Goal: Task Accomplishment & Management: Complete application form

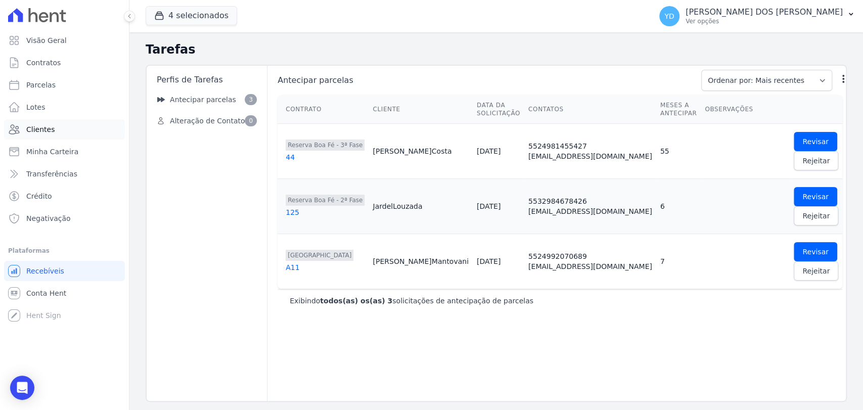
click at [79, 128] on link "Clientes" at bounding box center [64, 129] width 121 height 20
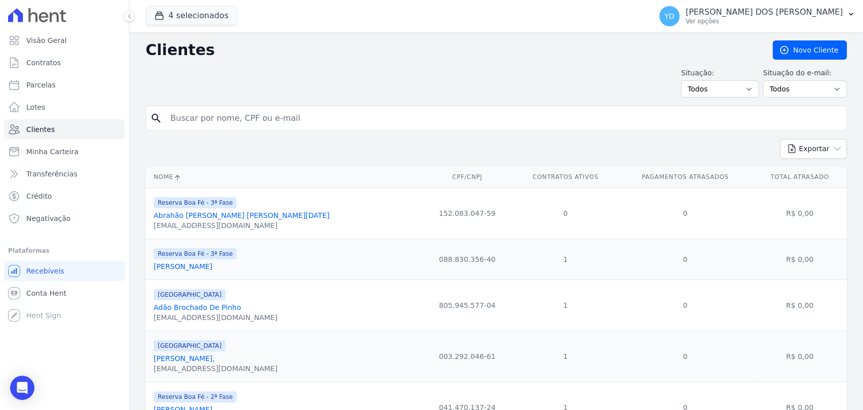
click at [210, 111] on input "search" at bounding box center [503, 118] width 678 height 20
type input "thiago"
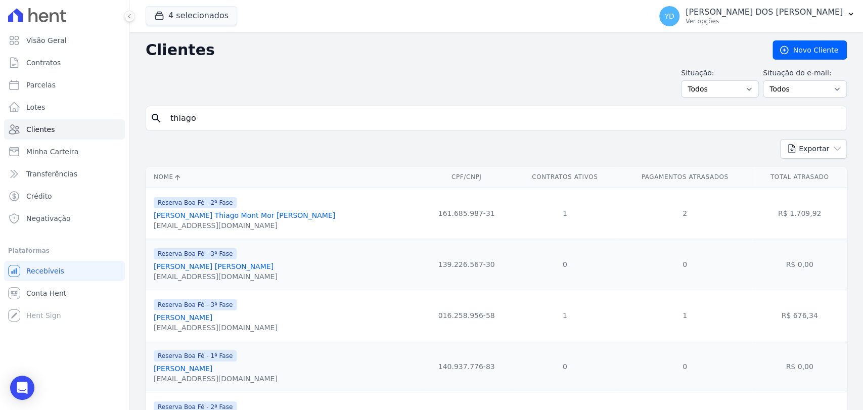
drag, startPoint x: 240, startPoint y: 75, endPoint x: 166, endPoint y: 48, distance: 78.6
click at [240, 75] on div "Situação: Todos Adimplentes Inadimplentes Situação do e-mail: Todos Confirmado …" at bounding box center [497, 83] width 702 height 30
click at [89, 47] on link "Visão Geral" at bounding box center [64, 40] width 121 height 20
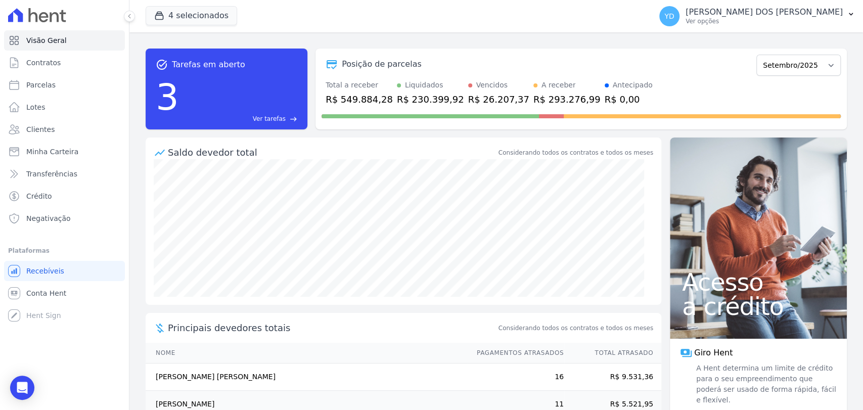
click at [266, 116] on span "Ver tarefas" at bounding box center [269, 118] width 33 height 9
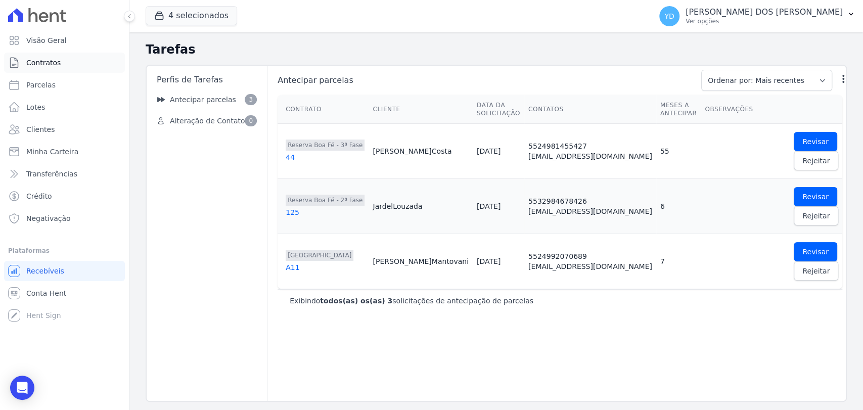
click at [78, 63] on link "Contratos" at bounding box center [64, 63] width 121 height 20
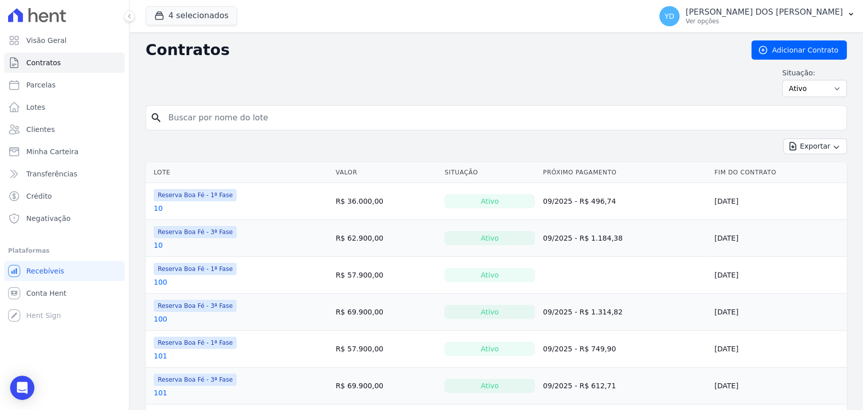
click at [88, 126] on link "Clientes" at bounding box center [64, 129] width 121 height 20
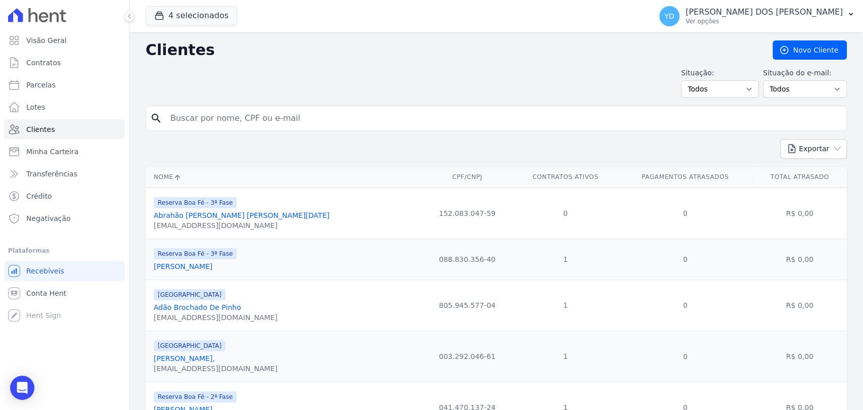
click at [215, 126] on input "search" at bounding box center [503, 118] width 678 height 20
type input "poncio"
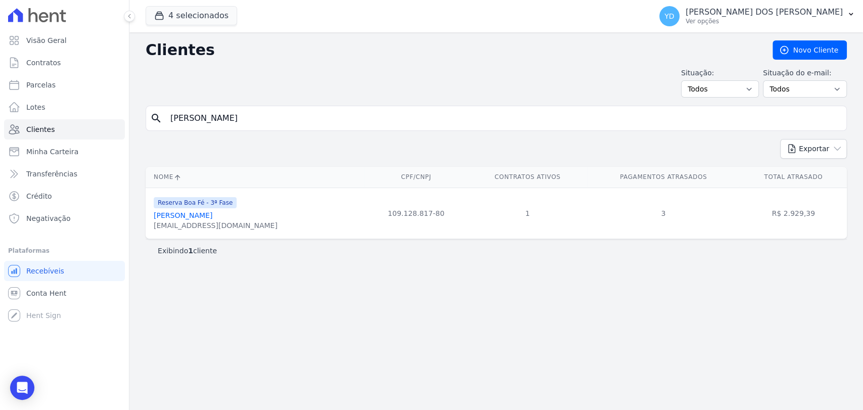
click at [201, 214] on link "[PERSON_NAME]" at bounding box center [183, 215] width 59 height 8
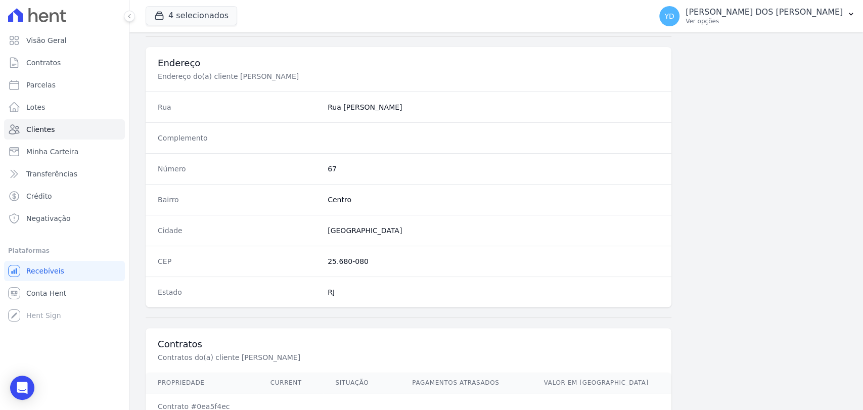
scroll to position [534, 0]
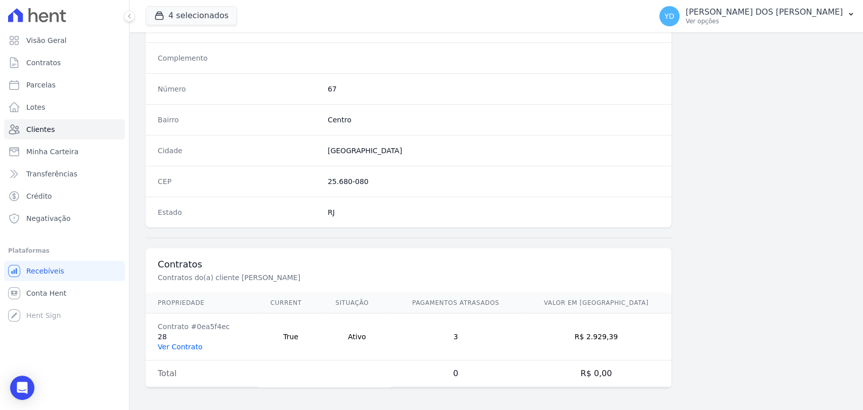
click at [178, 343] on link "Ver Contrato" at bounding box center [180, 347] width 45 height 8
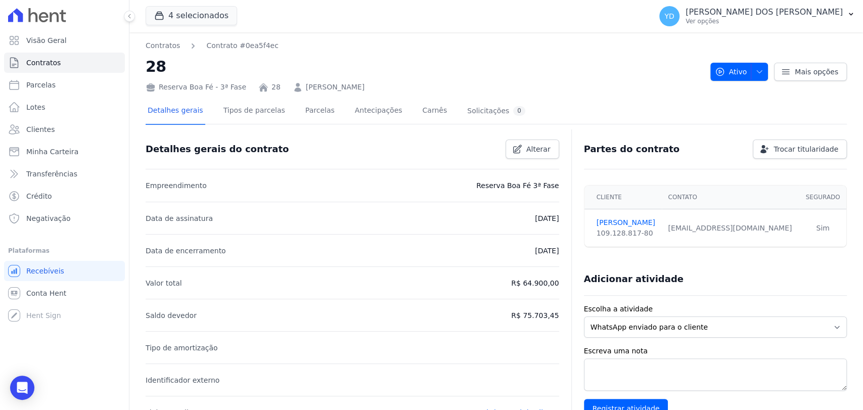
click at [288, 112] on div "Detalhes gerais Tipos de parcelas [GEOGRAPHIC_DATA] Antecipações [PERSON_NAME] …" at bounding box center [337, 111] width 382 height 27
click at [303, 113] on link "Parcelas" at bounding box center [319, 111] width 33 height 27
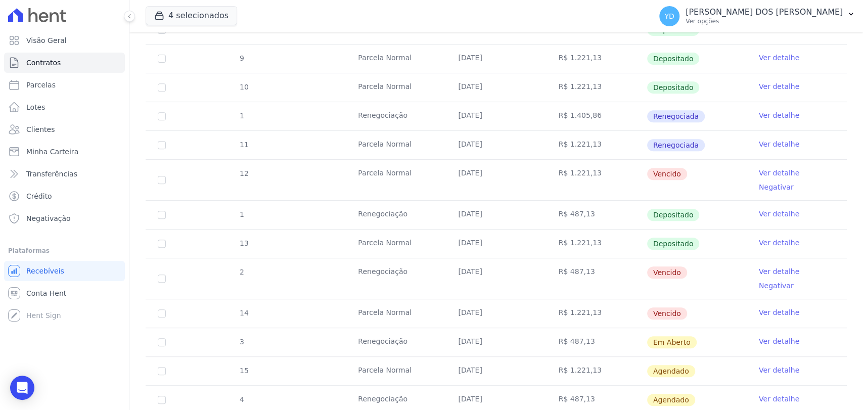
scroll to position [281, 0]
click at [31, 51] on ul "Visão Geral Contratos Parcelas Lotes Clientes Minha Carteira Transferências Cré…" at bounding box center [64, 129] width 121 height 198
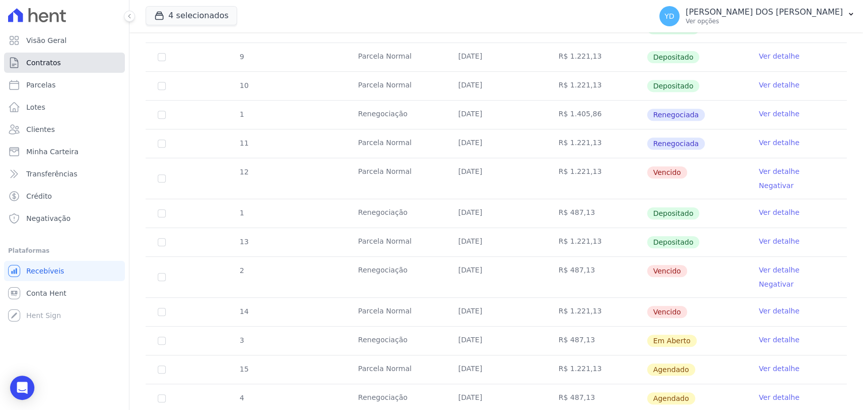
click at [36, 61] on span "Contratos" at bounding box center [43, 63] width 34 height 10
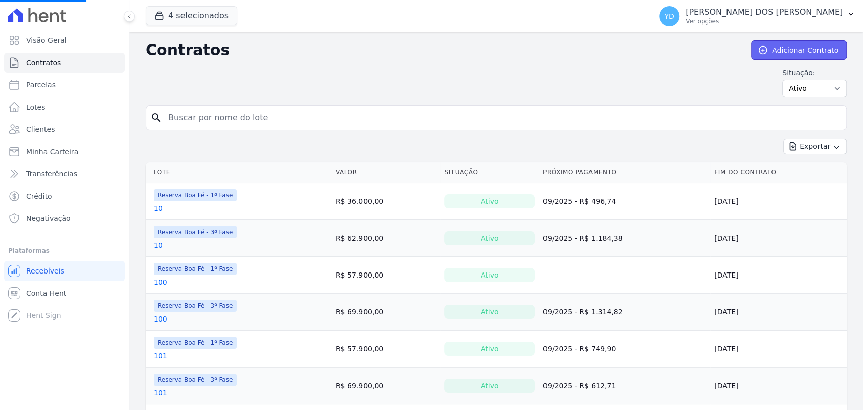
click at [805, 46] on link "Adicionar Contrato" at bounding box center [800, 49] width 96 height 19
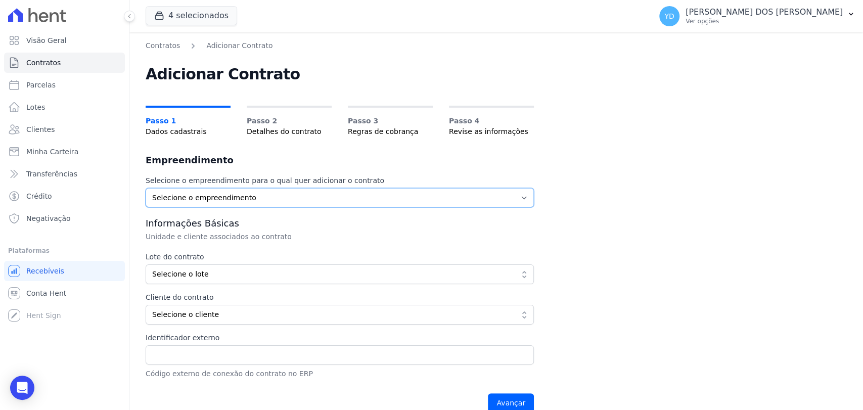
click at [190, 200] on select "Selecione o empreendimento Parque das Palmeiras Reserva Boa Fé - 1ª Fase Reserv…" at bounding box center [340, 197] width 388 height 19
click at [146, 188] on select "Selecione o empreendimento Parque das Palmeiras Reserva Boa Fé - 1ª Fase Reserv…" at bounding box center [340, 197] width 388 height 19
click at [262, 208] on div "Selecione o empreendimento para o qual quer adicionar o contrato Selecione o em…" at bounding box center [340, 297] width 388 height 243
click at [261, 198] on select "Selecione o empreendimento Parque das Palmeiras Reserva Boa Fé - 1ª Fase Reserv…" at bounding box center [340, 197] width 388 height 19
select select "fc32f1a6-237e-466d-ab56-08b8ef7ae660"
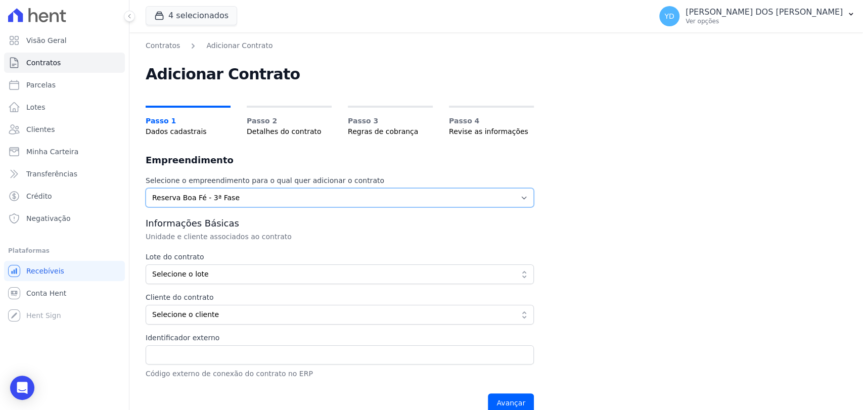
click at [146, 188] on select "Selecione o empreendimento Parque das Palmeiras Reserva Boa Fé - 1ª Fase Reserv…" at bounding box center [340, 197] width 388 height 19
click at [244, 279] on span "Selecione o lote" at bounding box center [332, 274] width 361 height 11
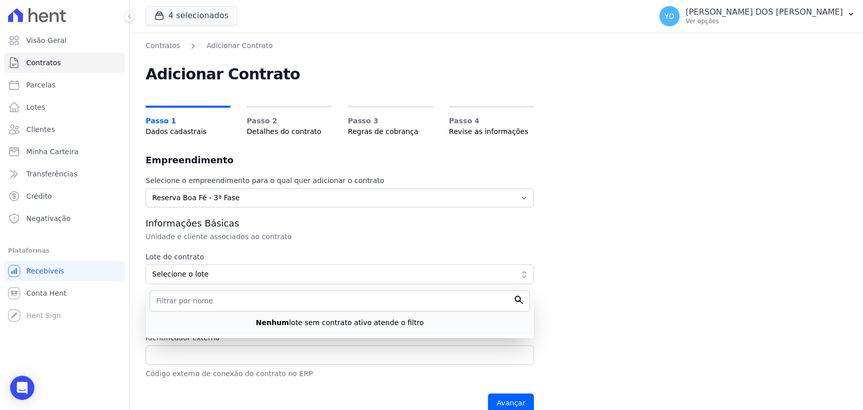
click at [418, 314] on div "Nenhum lote sem contrato ativo atende o filtro" at bounding box center [340, 320] width 380 height 17
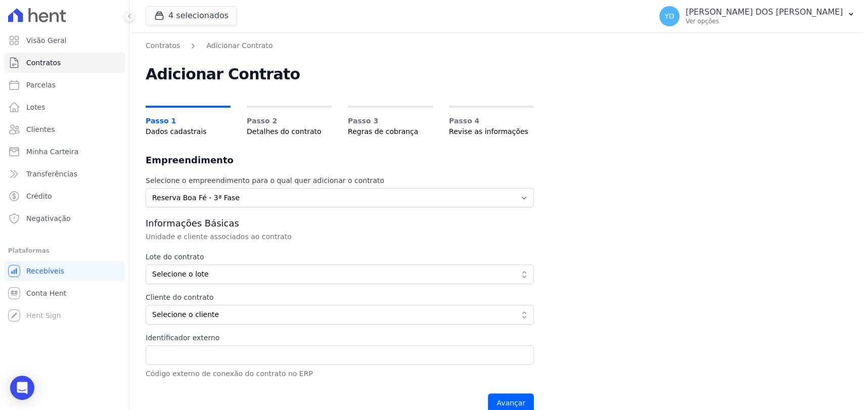
click at [422, 252] on label "Lote do contrato" at bounding box center [340, 257] width 388 height 11
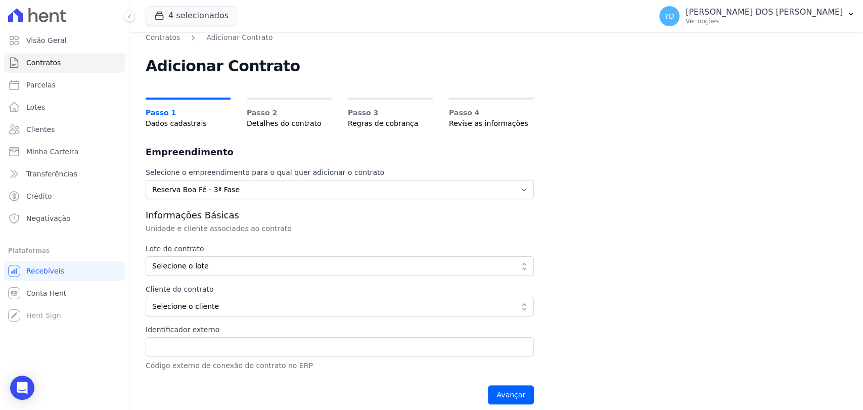
scroll to position [16, 0]
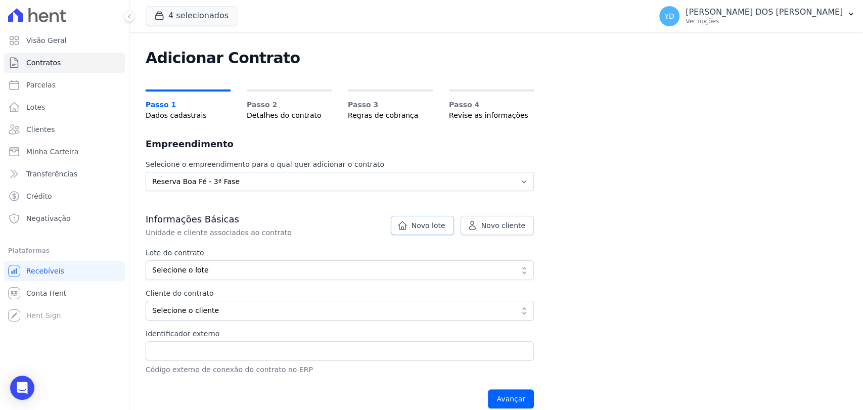
click at [435, 223] on span "Novo lote" at bounding box center [429, 226] width 34 height 10
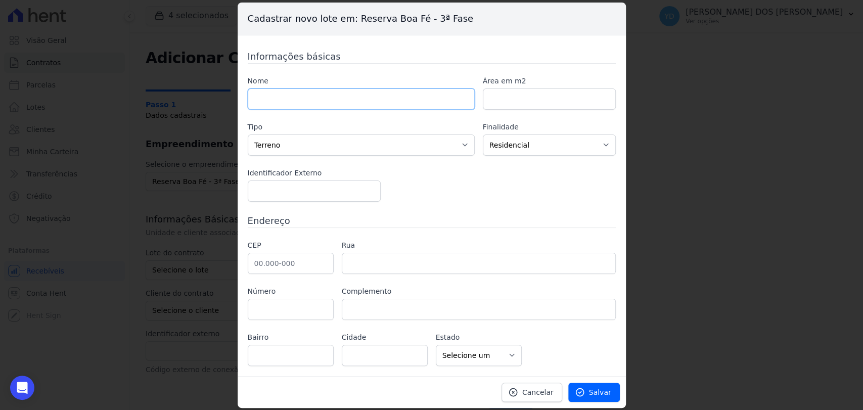
click at [294, 95] on input "text" at bounding box center [361, 99] width 227 height 21
type input "169"
click at [506, 96] on input "number" at bounding box center [549, 99] width 133 height 21
type input "500.00"
click at [251, 261] on input "text" at bounding box center [291, 263] width 86 height 21
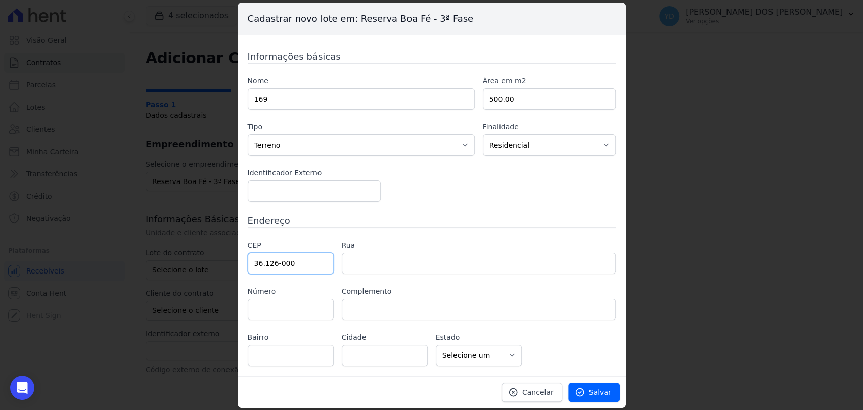
type input "36.126-000"
click at [371, 223] on h3 "Endereço" at bounding box center [432, 221] width 368 height 14
type input "Belmiro Braga"
select select "MG"
click at [598, 392] on span "Salvar" at bounding box center [600, 392] width 22 height 10
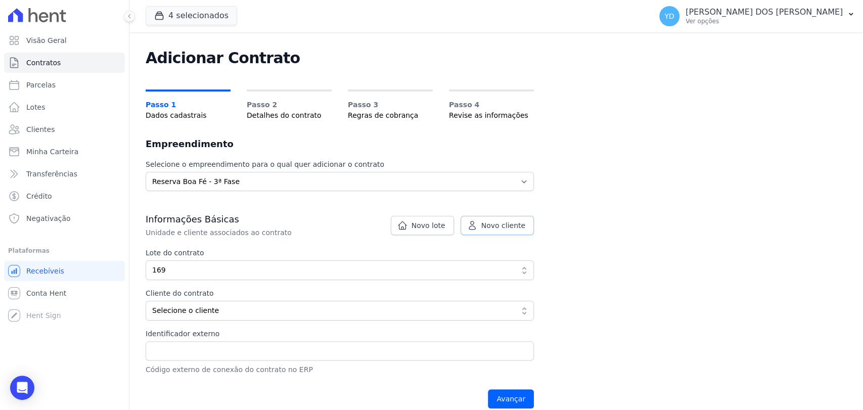
click at [499, 229] on span "Novo cliente" at bounding box center [504, 226] width 44 height 10
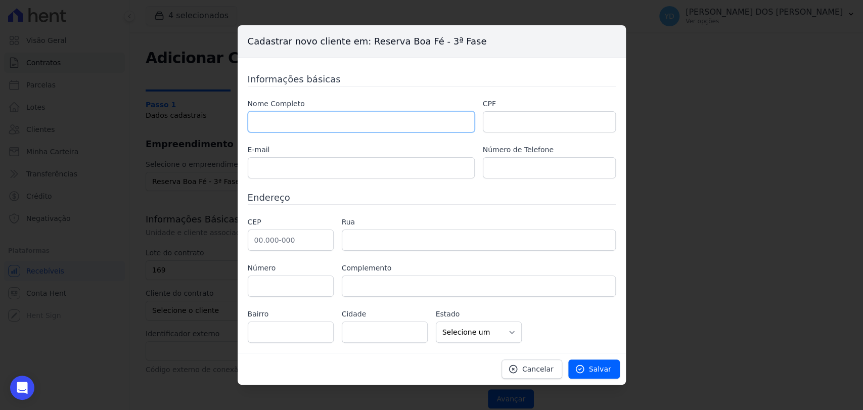
click at [396, 127] on input "text" at bounding box center [361, 121] width 227 height 21
paste input "ANTONIO MARCOS RATTES COSTA JUNIOR"
type input "ANTONIO MARCOS RATTES COSTA JUNIOR"
drag, startPoint x: 502, startPoint y: 120, endPoint x: 465, endPoint y: 127, distance: 37.6
click at [502, 120] on input "text" at bounding box center [549, 121] width 133 height 21
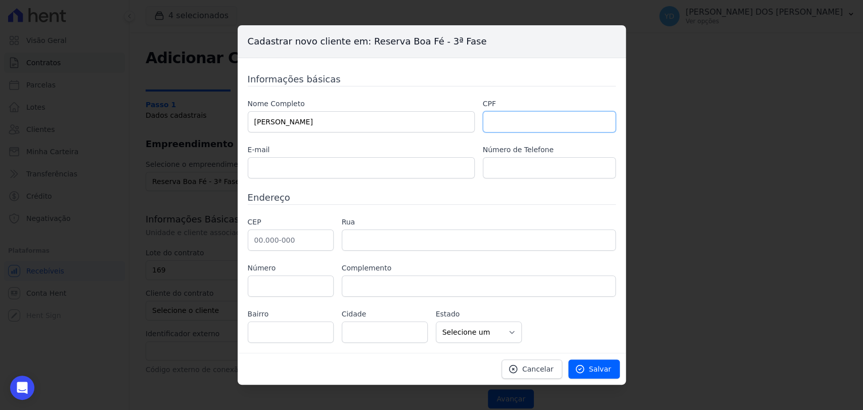
paste input "88431959649"
type input "88431959649"
click at [413, 156] on div "E-mail" at bounding box center [361, 162] width 227 height 34
drag, startPoint x: 350, startPoint y: 182, endPoint x: 352, endPoint y: 174, distance: 8.0
click at [350, 180] on div "Informações básicas Nome Completo ANTONIO MARCOS RATTES COSTA JUNIOR CPF 884319…" at bounding box center [432, 207] width 368 height 271
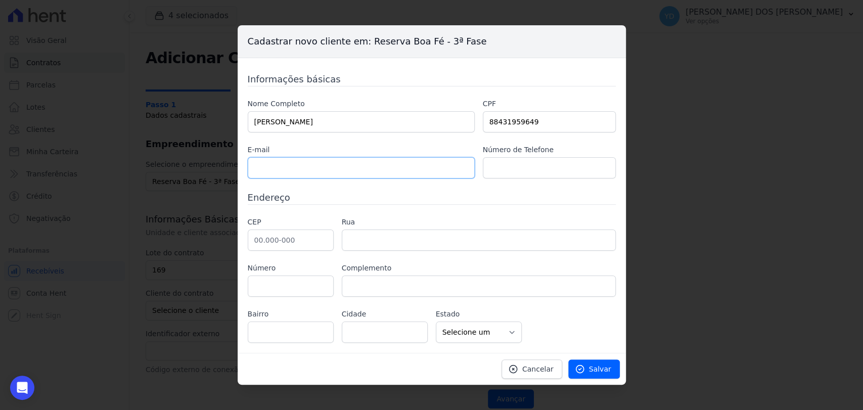
click at [357, 161] on input "text" at bounding box center [361, 167] width 227 height 21
paste input "jrattes@gmail.com"
type input "jrattes@gmail.com"
click at [505, 169] on input "text" at bounding box center [549, 167] width 133 height 21
paste input "32 99967-3947"
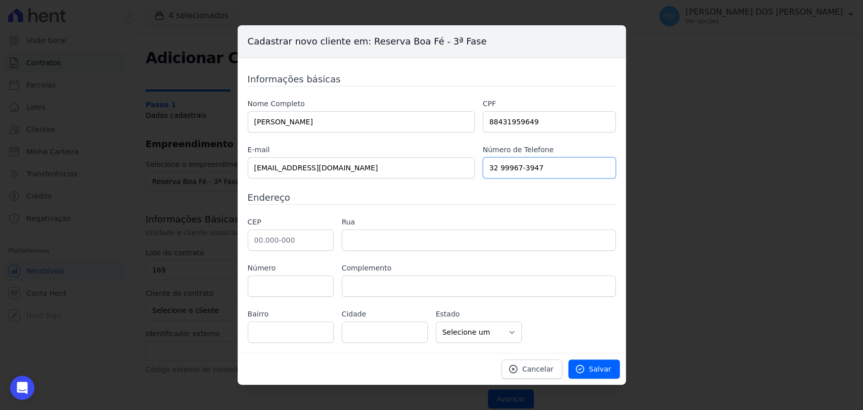
type input "32 99967-3947"
click at [314, 244] on input "text" at bounding box center [291, 240] width 86 height 21
paste input "36.033-240"
type input "36.033-240"
click at [390, 244] on input "text" at bounding box center [479, 240] width 274 height 21
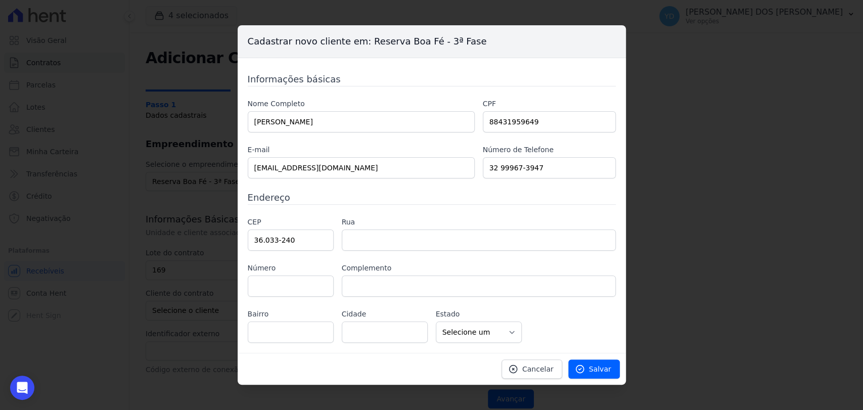
click at [401, 193] on h3 "Endereço" at bounding box center [432, 198] width 368 height 14
type input "Ladeira Alexandre Leonel"
type input "São Mateus"
type input "Juiz de Fora"
select select "MG"
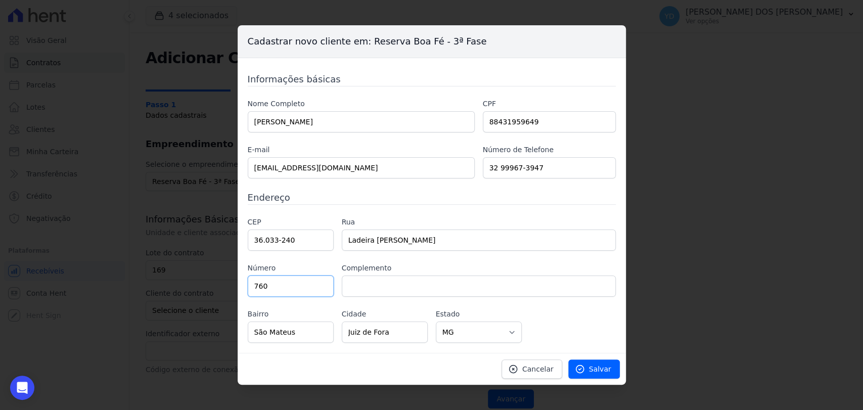
type input "760"
type input "202"
click at [611, 371] on span "Salvar" at bounding box center [600, 369] width 22 height 10
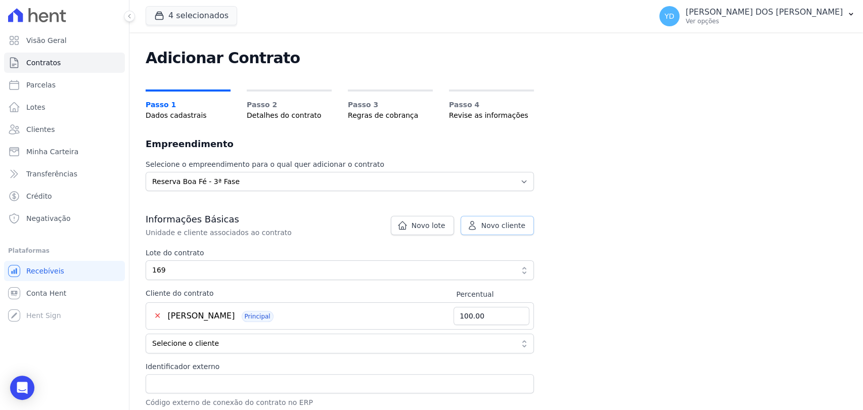
click at [480, 216] on link "Novo cliente" at bounding box center [497, 225] width 73 height 19
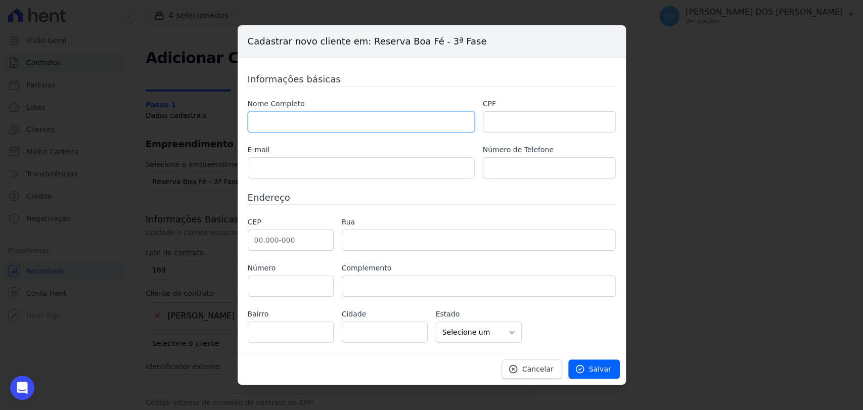
click at [306, 128] on input "text" at bounding box center [361, 121] width 227 height 21
paste input "GISELLE OLIVEIRA MOKDECI RATTES"
type input "GISELLE OLIVEIRA MOKDECI RATTES"
click at [299, 162] on input "text" at bounding box center [361, 167] width 227 height 21
paste input "mokdeciadv@gmail.com"
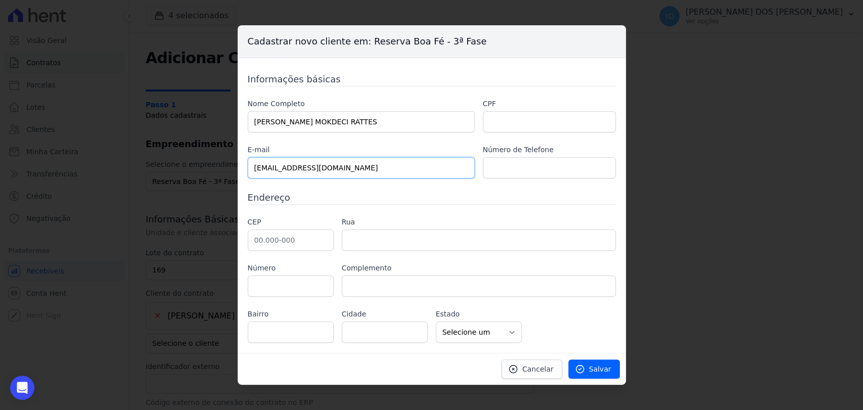
drag, startPoint x: 255, startPoint y: 167, endPoint x: 236, endPoint y: 165, distance: 19.3
click at [237, 167] on div "Cadastrar novo cliente em: Reserva Boa Fé - 3ª Fase Informações básicas Nome Co…" at bounding box center [431, 205] width 863 height 410
type input "mokdeciadv@gmail.com"
click at [578, 161] on input "text" at bounding box center [549, 167] width 133 height 21
paste input "32 99954-7792"
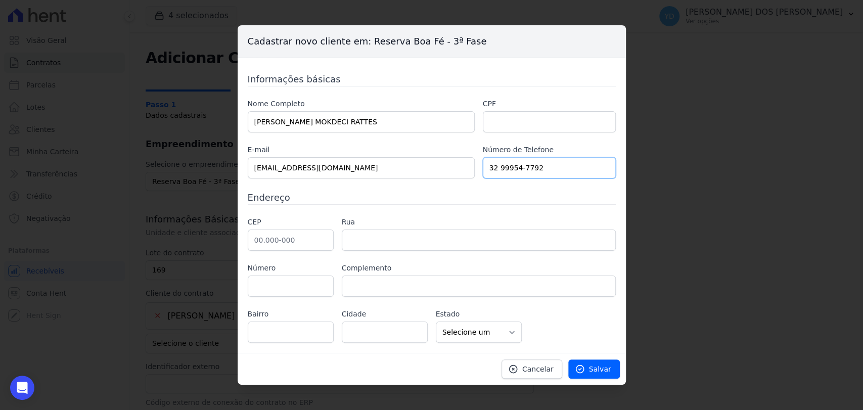
type input "32 99954-7792"
drag, startPoint x: 494, startPoint y: 121, endPoint x: 594, endPoint y: 14, distance: 146.4
click at [494, 121] on input "text" at bounding box center [549, 121] width 133 height 21
click at [312, 248] on input "text" at bounding box center [291, 240] width 86 height 21
paste input "36.033-240"
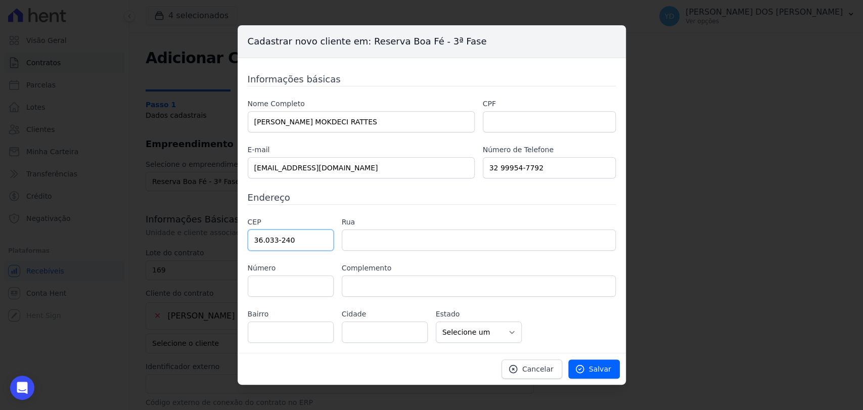
type input "36.033-240"
click at [383, 249] on input "text" at bounding box center [479, 240] width 274 height 21
type input "Ladeira Alexandre Leonel"
type input "São Mateus"
type input "Juiz de Fora"
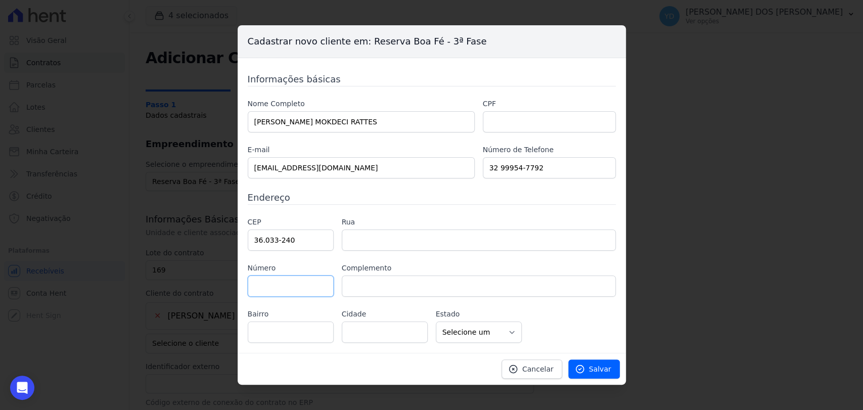
select select "MG"
click at [308, 288] on input "text" at bounding box center [291, 286] width 86 height 21
click at [320, 288] on input "text" at bounding box center [291, 286] width 86 height 21
type input "760"
type input "202"
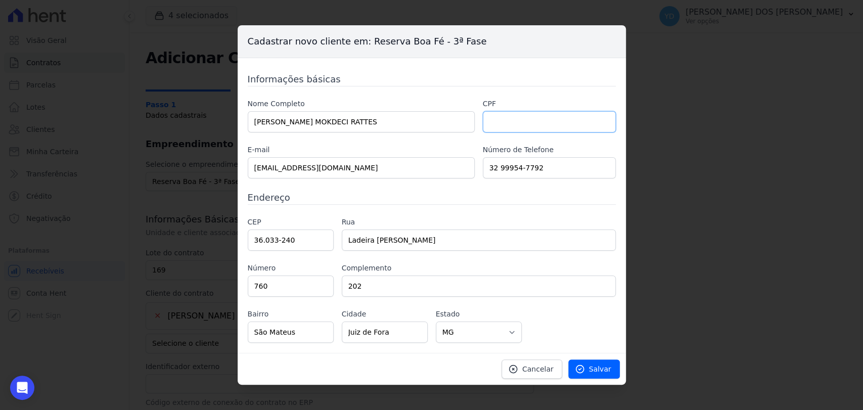
click at [506, 122] on input "text" at bounding box center [549, 121] width 133 height 21
paste input "03010799608"
type input "03010799608"
click at [591, 361] on link "Salvar" at bounding box center [595, 369] width 52 height 19
type input "50.00"
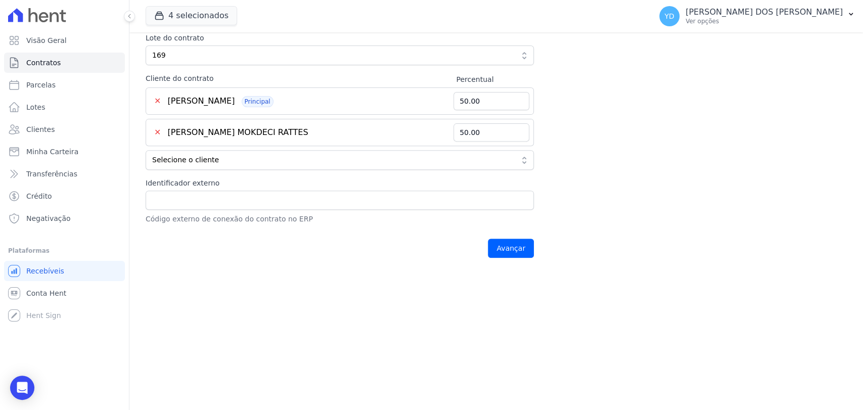
scroll to position [235, 0]
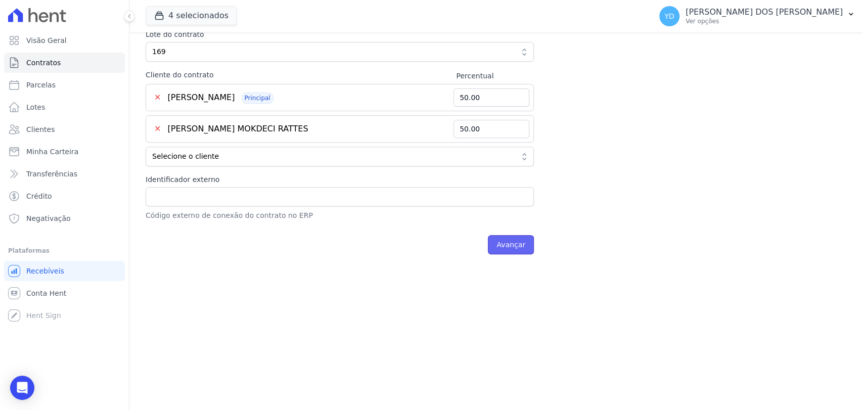
click at [513, 246] on input "Avançar" at bounding box center [511, 244] width 46 height 19
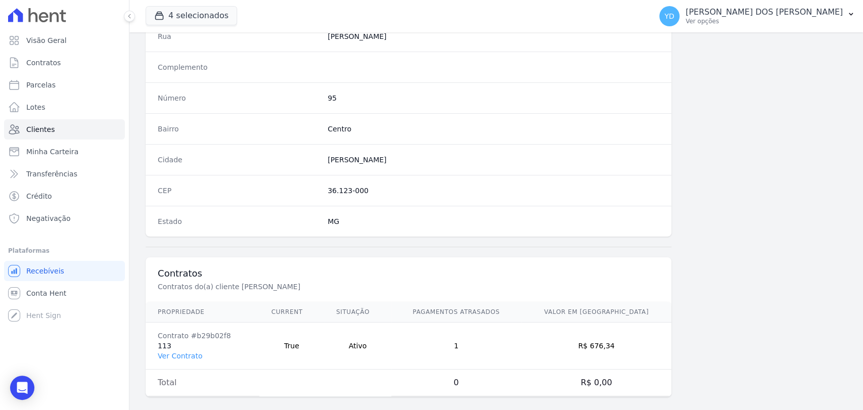
scroll to position [534, 0]
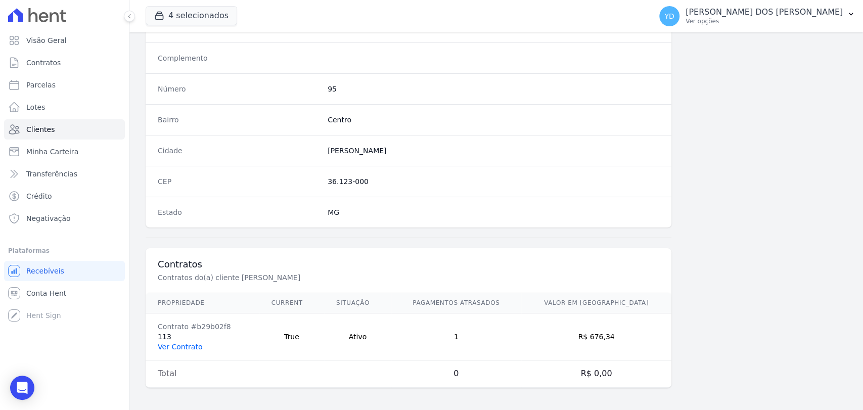
click at [192, 348] on link "Ver Contrato" at bounding box center [180, 347] width 45 height 8
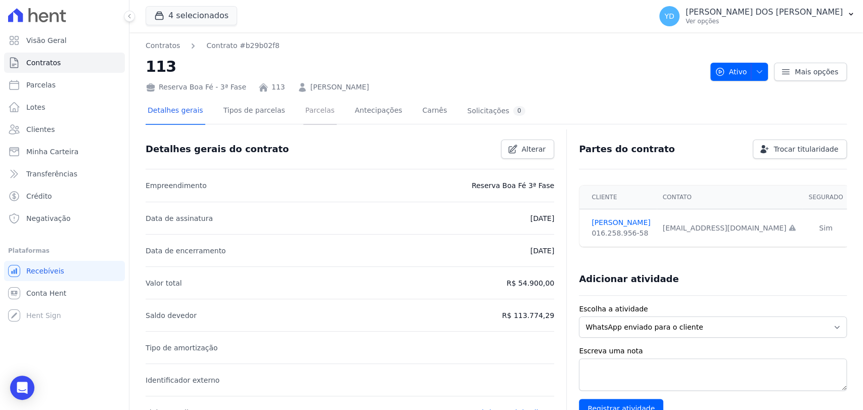
click at [319, 110] on link "Parcelas" at bounding box center [319, 111] width 33 height 27
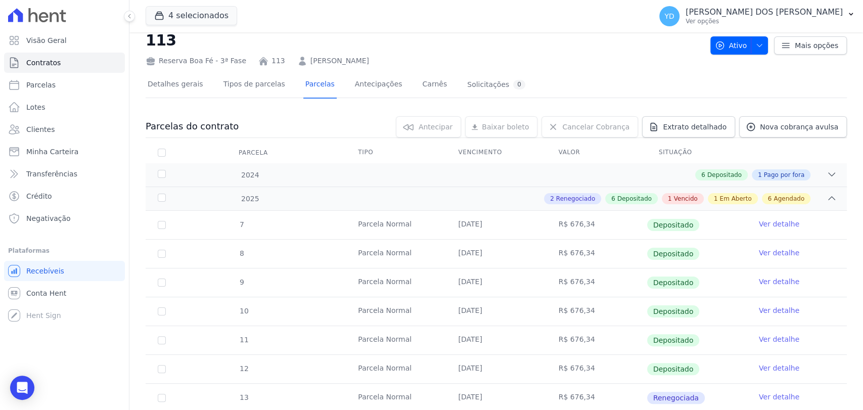
scroll to position [168, 0]
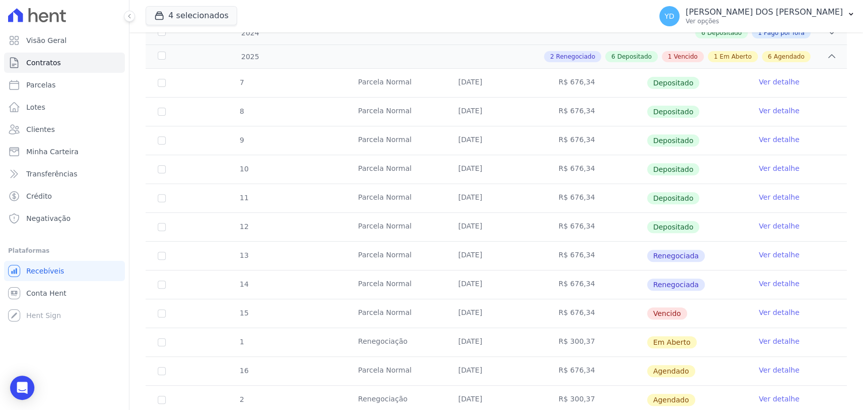
click at [766, 310] on link "Ver detalhe" at bounding box center [779, 313] width 40 height 10
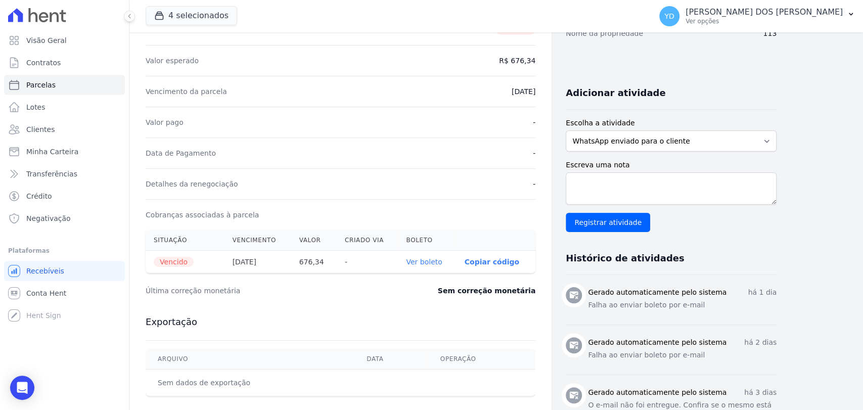
scroll to position [225, 0]
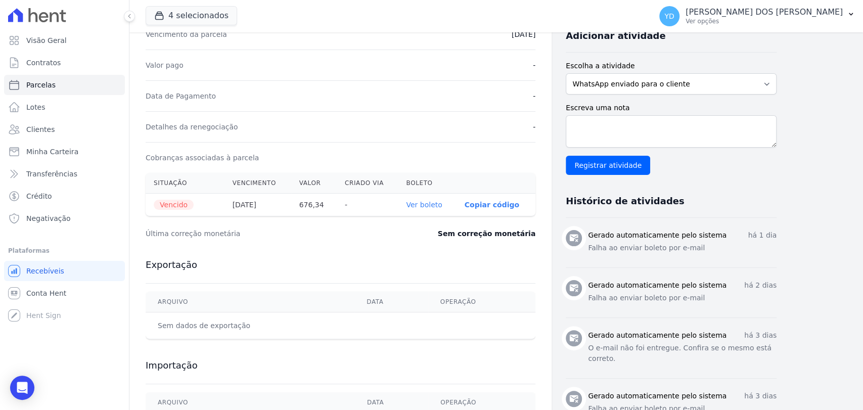
click at [424, 207] on link "Ver boleto" at bounding box center [424, 205] width 36 height 8
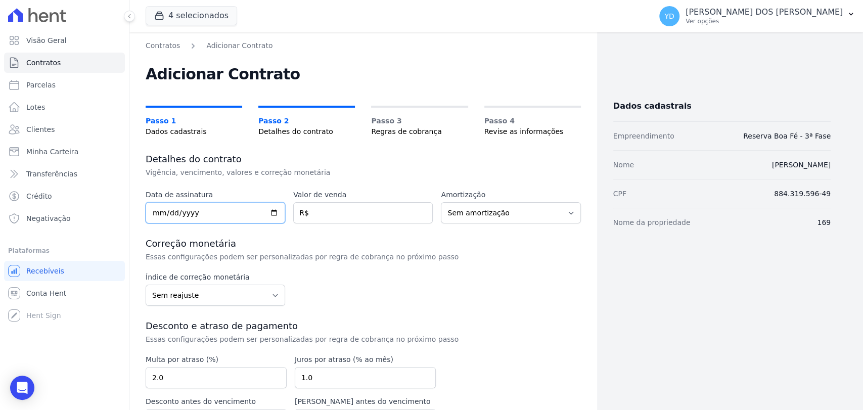
click at [226, 207] on input "date" at bounding box center [216, 212] width 140 height 21
type input "[DATE]"
click at [333, 203] on input "number" at bounding box center [363, 212] width 140 height 21
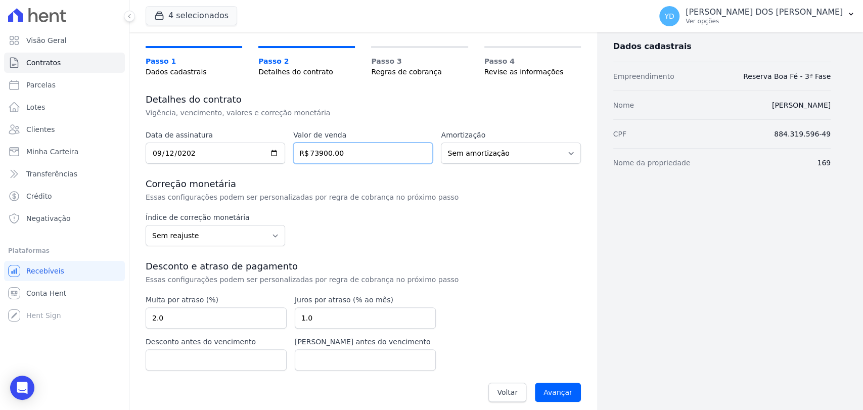
scroll to position [67, 0]
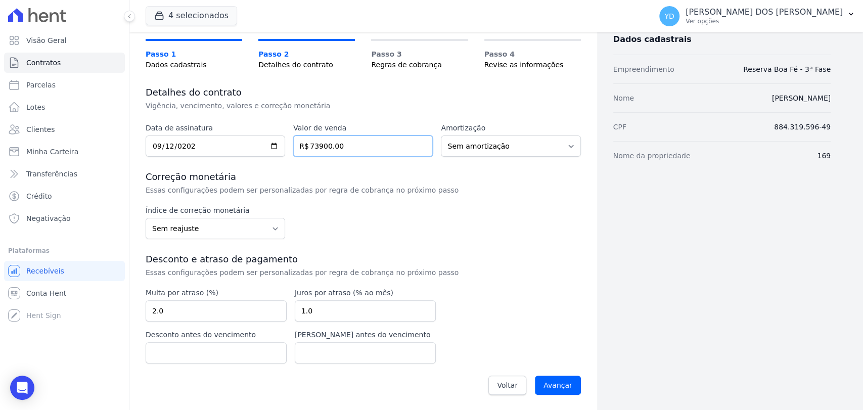
type input "73900.00"
click at [194, 308] on input "2.0" at bounding box center [216, 310] width 141 height 21
type input "10.00"
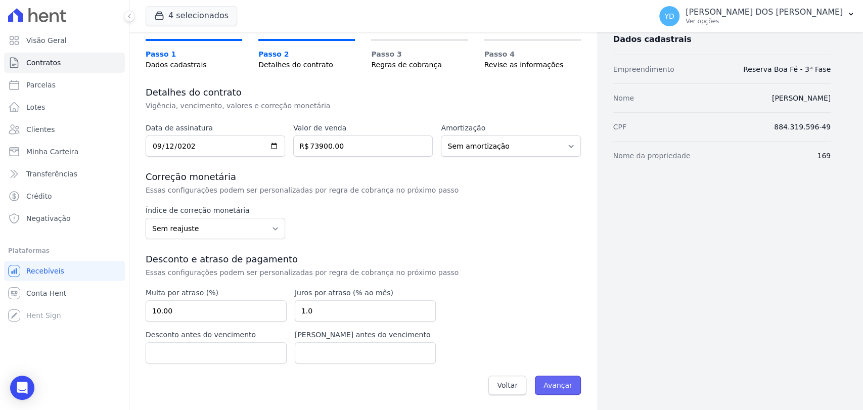
click at [563, 385] on input "Avançar" at bounding box center [558, 385] width 46 height 19
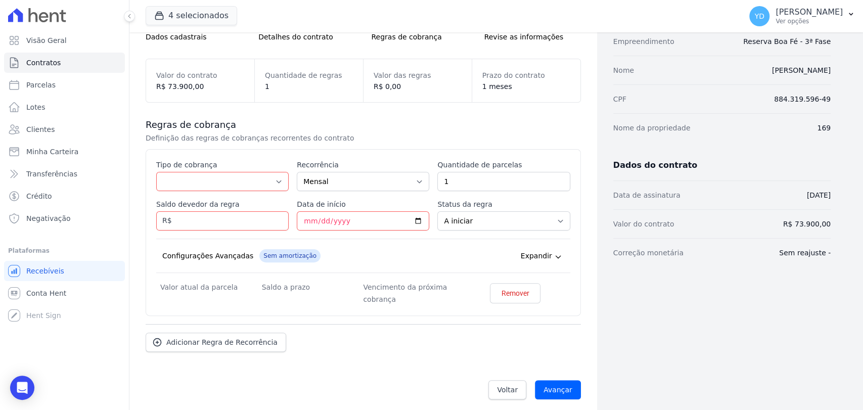
scroll to position [99, 0]
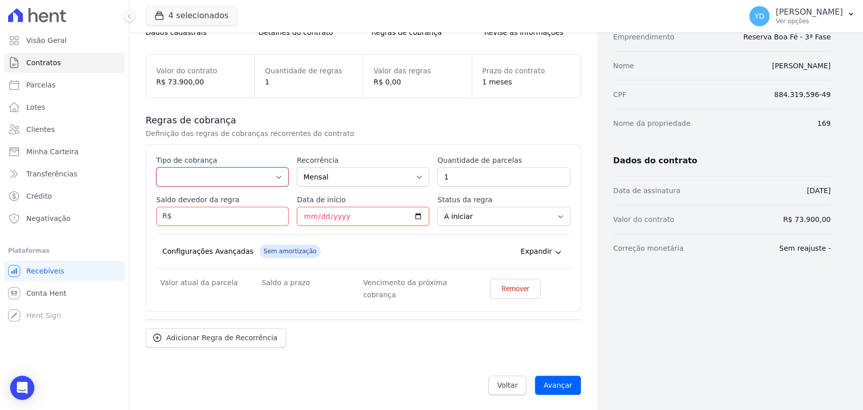
click at [220, 177] on select "Parcela Normal Entrada Sinal Intercalada Chaves Pré-chaves Pós-chaves Impostos …" at bounding box center [222, 176] width 133 height 19
click at [223, 170] on select "Parcela Normal Entrada Sinal Intercalada Chaves Pré-chaves Pós-chaves Impostos …" at bounding box center [222, 176] width 133 height 19
select select "standard"
click at [156, 167] on select "Parcela Normal Entrada Sinal Intercalada Chaves Pré-chaves Pós-chaves Impostos …" at bounding box center [222, 176] width 133 height 19
click at [229, 207] on input "Saldo devedor da regra" at bounding box center [222, 216] width 133 height 19
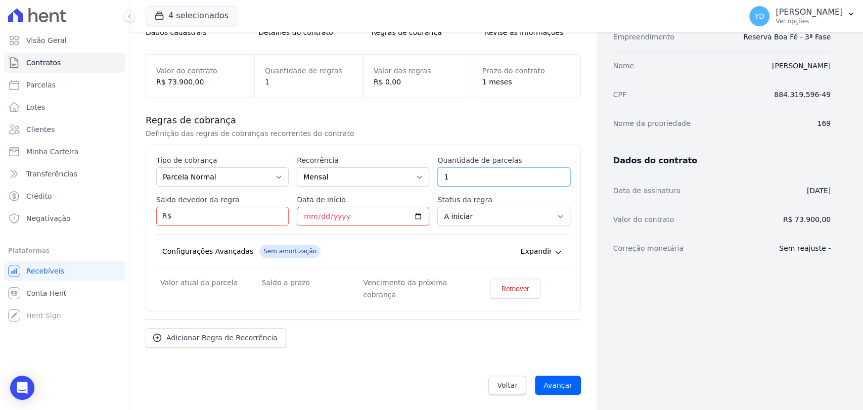
click at [442, 175] on input "1" at bounding box center [504, 176] width 133 height 19
type input "48"
click at [227, 216] on input "Saldo devedor da regra" at bounding box center [222, 216] width 133 height 19
click at [251, 220] on input "Saldo devedor da regra" at bounding box center [222, 216] width 133 height 19
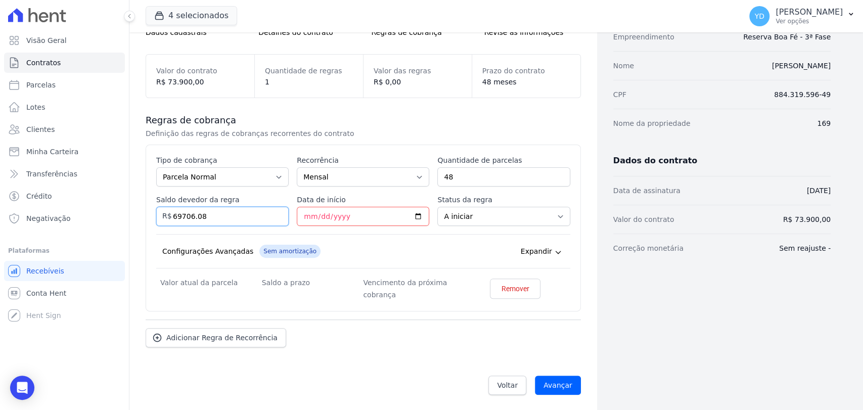
type input "69706.08"
click at [265, 237] on div "Configurações Avançadas Sem amortização Price adjustment index/ Price adjustmen…" at bounding box center [363, 251] width 414 height 34
click at [307, 215] on input "Data de início" at bounding box center [363, 216] width 133 height 19
click at [309, 219] on input "Data de início" at bounding box center [363, 216] width 133 height 19
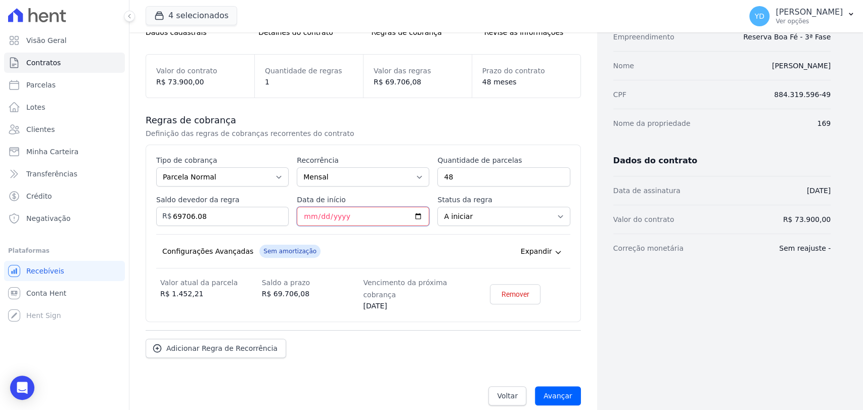
click at [332, 211] on input "2055-10-25" at bounding box center [363, 216] width 133 height 19
type input "2025-10-25"
click at [344, 236] on div "Configurações Avançadas Sem amortização Price adjustment index/ Price adjustmen…" at bounding box center [363, 251] width 414 height 34
click at [549, 399] on input "Avançar" at bounding box center [558, 395] width 46 height 19
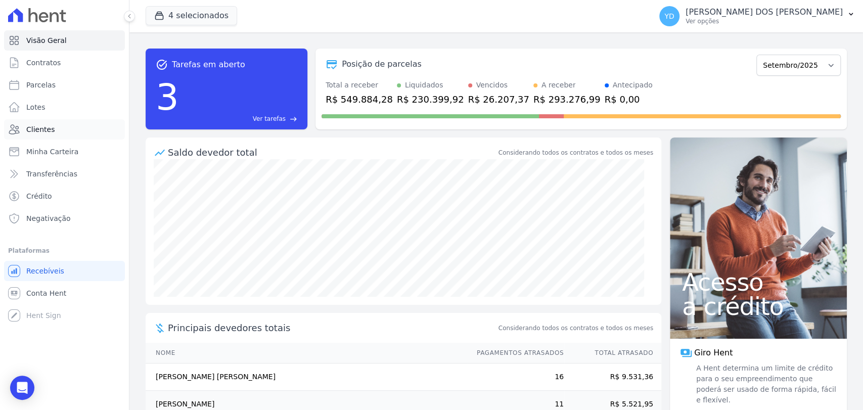
drag, startPoint x: 42, startPoint y: 135, endPoint x: 51, endPoint y: 133, distance: 8.2
click at [42, 135] on link "Clientes" at bounding box center [64, 129] width 121 height 20
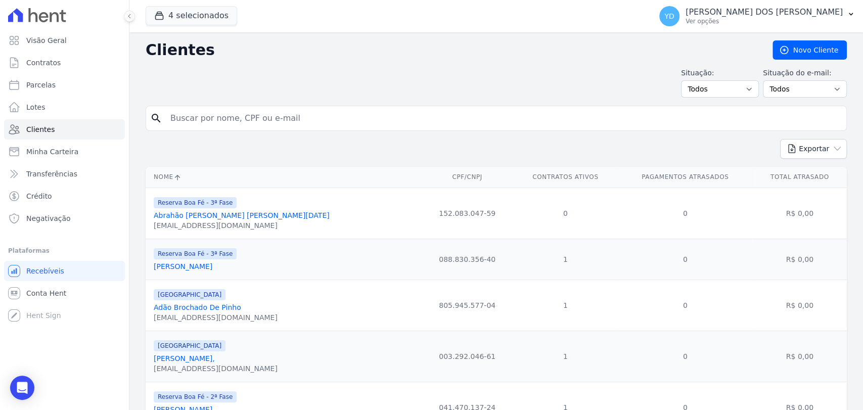
click at [222, 122] on input "search" at bounding box center [503, 118] width 678 height 20
type input "[PERSON_NAME]"
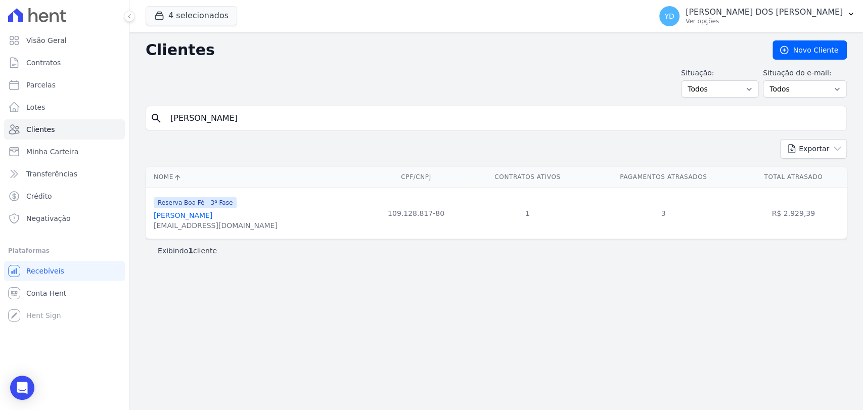
click at [204, 213] on link "[PERSON_NAME]" at bounding box center [183, 215] width 59 height 8
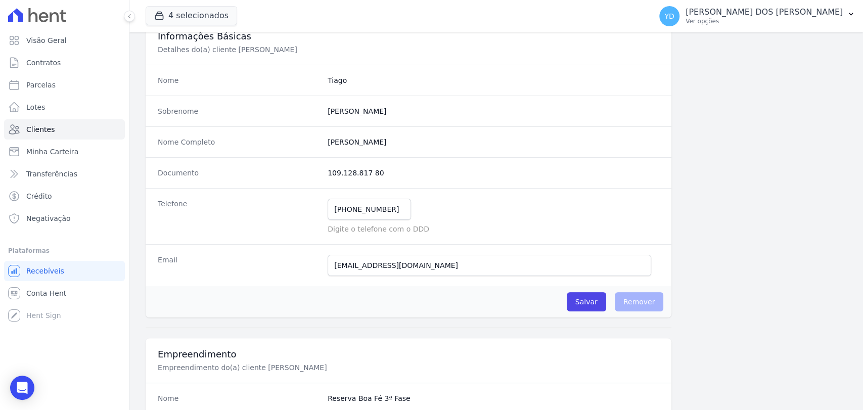
scroll to position [534, 0]
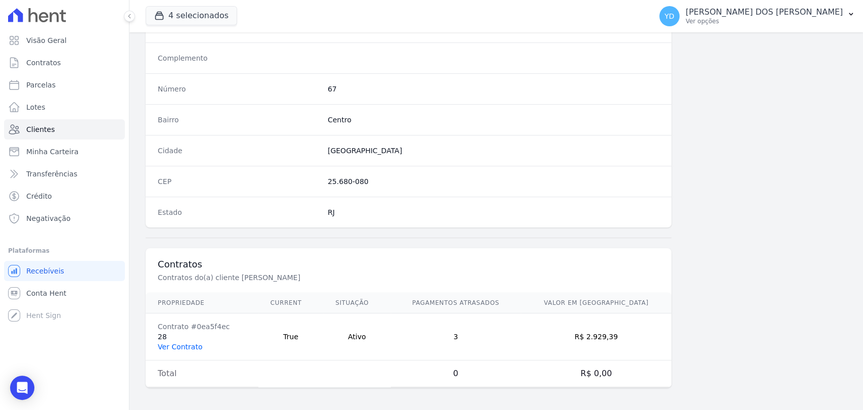
click at [192, 343] on link "Ver Contrato" at bounding box center [180, 347] width 45 height 8
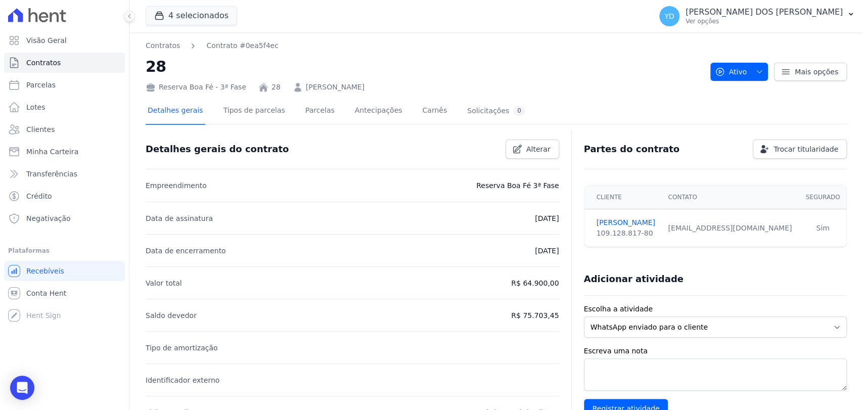
click at [324, 110] on div "Detalhes gerais Tipos de parcelas [GEOGRAPHIC_DATA] Antecipações [PERSON_NAME] …" at bounding box center [337, 111] width 382 height 27
click at [303, 114] on link "Parcelas" at bounding box center [319, 111] width 33 height 27
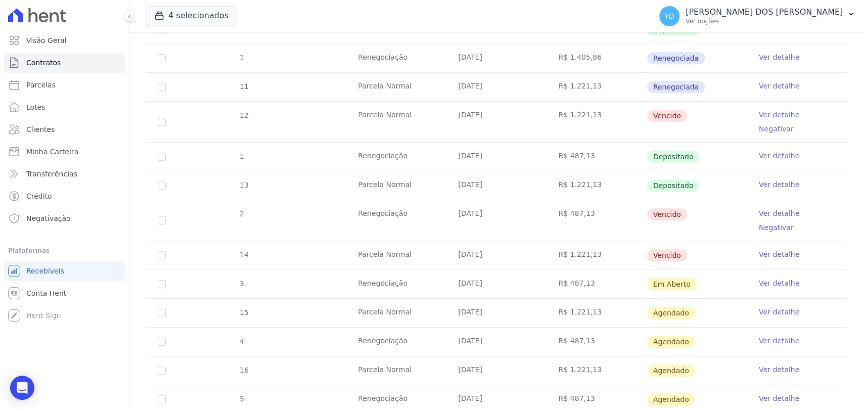
scroll to position [337, 0]
drag, startPoint x: 494, startPoint y: 206, endPoint x: 333, endPoint y: 197, distance: 161.1
click at [337, 203] on tr "2 Renegociação 25/08/2025 R$ 487,13 Vencido Ver detalhe Negativar" at bounding box center [497, 220] width 702 height 41
click at [46, 124] on span "Clientes" at bounding box center [40, 129] width 28 height 10
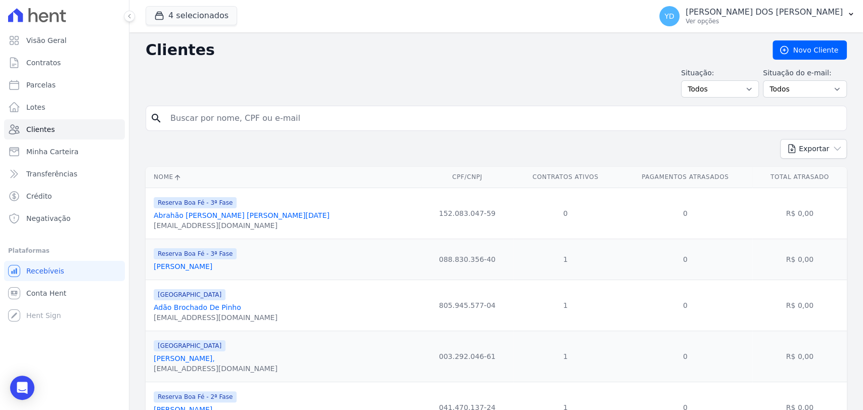
click at [247, 126] on input "search" at bounding box center [503, 118] width 678 height 20
type input "jonimar"
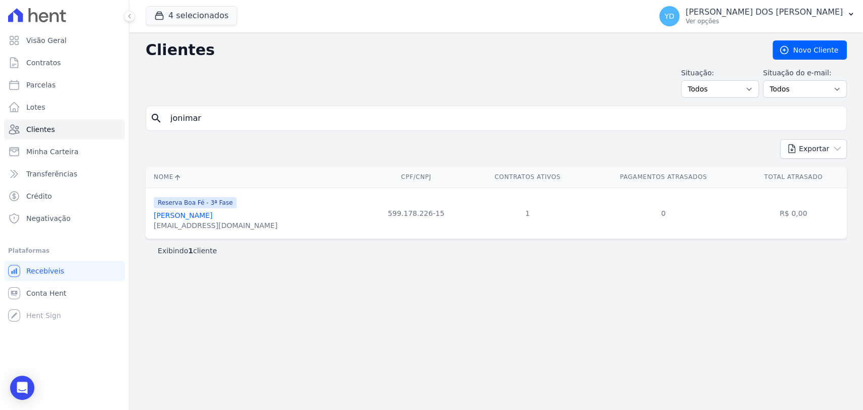
click at [198, 227] on div "Joescolhidapordeus7@gmail.com" at bounding box center [216, 226] width 124 height 10
click at [200, 216] on link "Jonimar Paulino Gonçalves" at bounding box center [183, 215] width 59 height 8
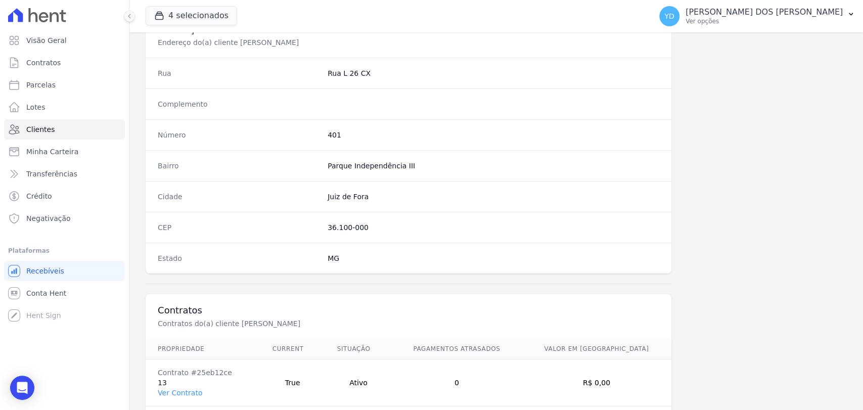
scroll to position [506, 0]
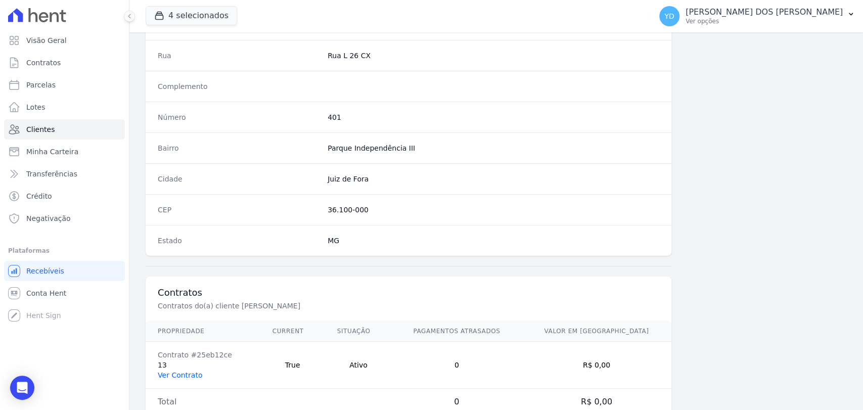
click at [181, 371] on link "Ver Contrato" at bounding box center [180, 375] width 45 height 8
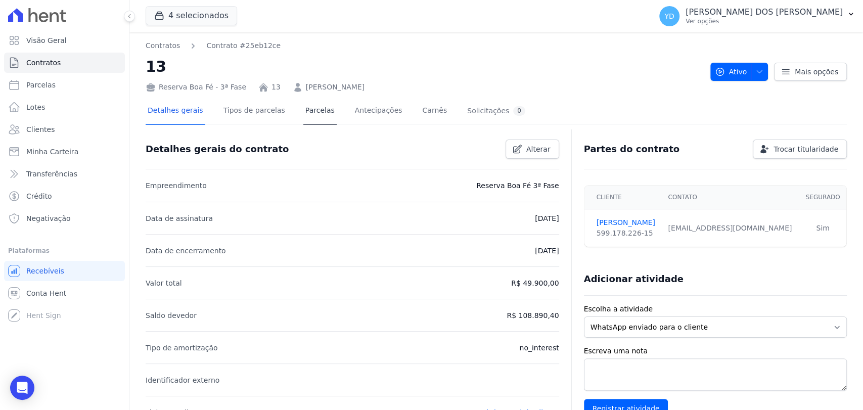
drag, startPoint x: 324, startPoint y: 118, endPoint x: 314, endPoint y: 117, distance: 10.1
click at [313, 117] on div "Detalhes gerais Tipos de parcelas Parcelas Antecipações Carnês Solicitações 0" at bounding box center [337, 111] width 382 height 27
click at [314, 117] on link "Parcelas" at bounding box center [319, 111] width 33 height 27
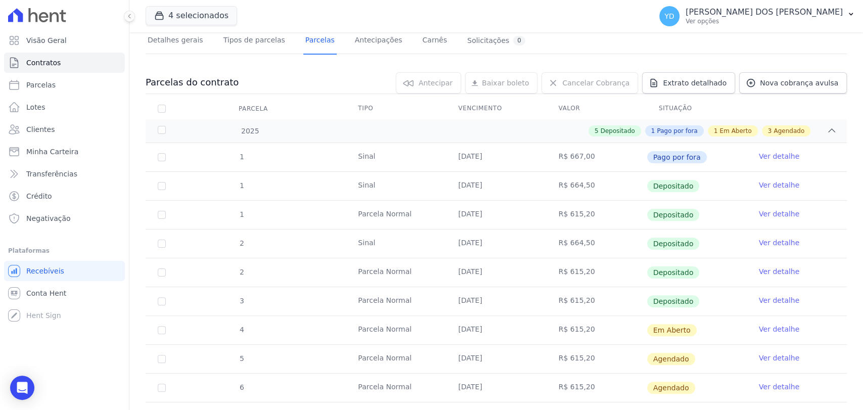
scroll to position [225, 0]
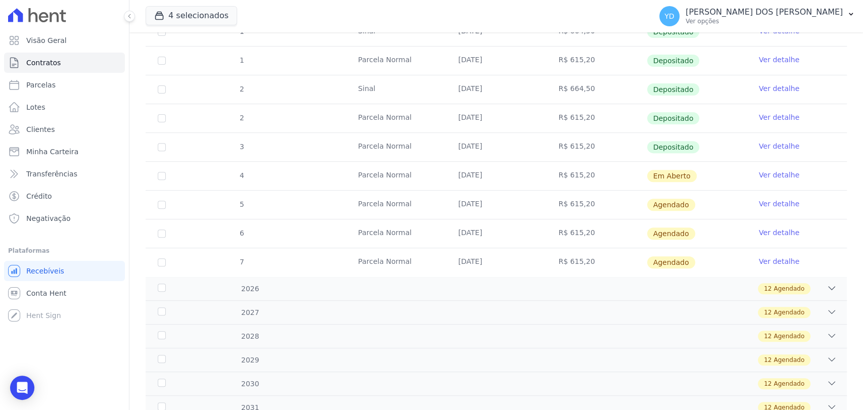
drag, startPoint x: 751, startPoint y: 176, endPoint x: 757, endPoint y: 176, distance: 6.1
click at [752, 176] on td "Ver detalhe" at bounding box center [797, 176] width 100 height 28
click at [759, 176] on link "Ver detalhe" at bounding box center [779, 175] width 40 height 10
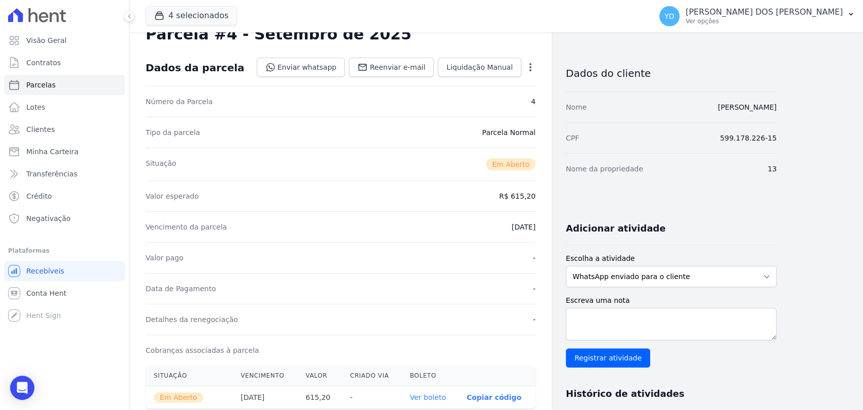
scroll to position [112, 0]
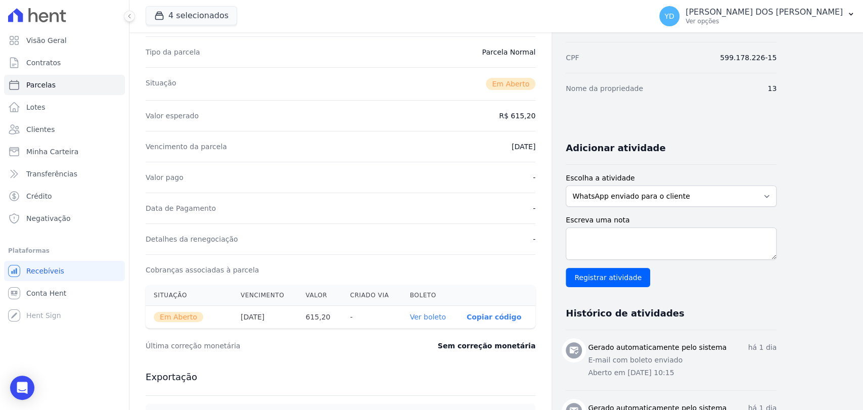
click at [438, 316] on link "Ver boleto" at bounding box center [428, 317] width 36 height 8
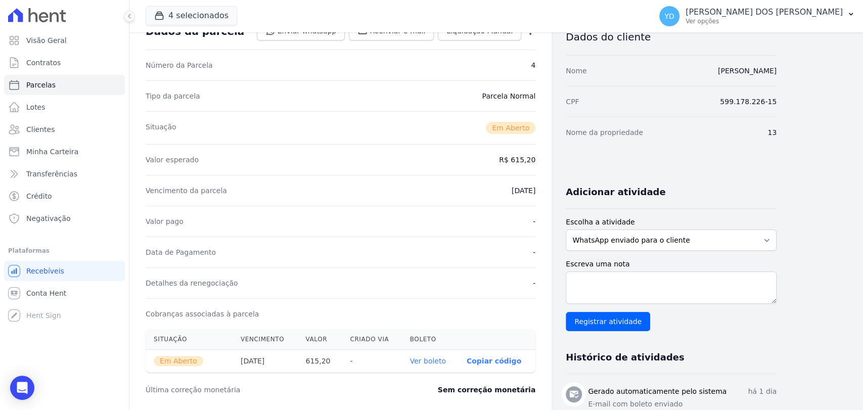
scroll to position [0, 0]
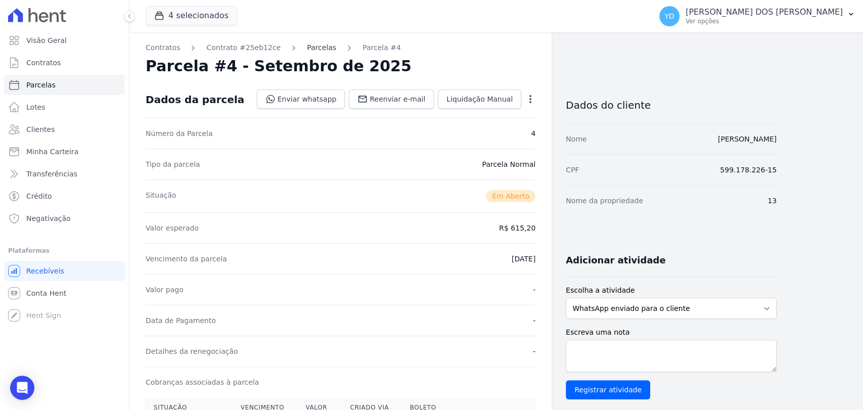
click at [307, 51] on link "Parcelas" at bounding box center [321, 47] width 29 height 11
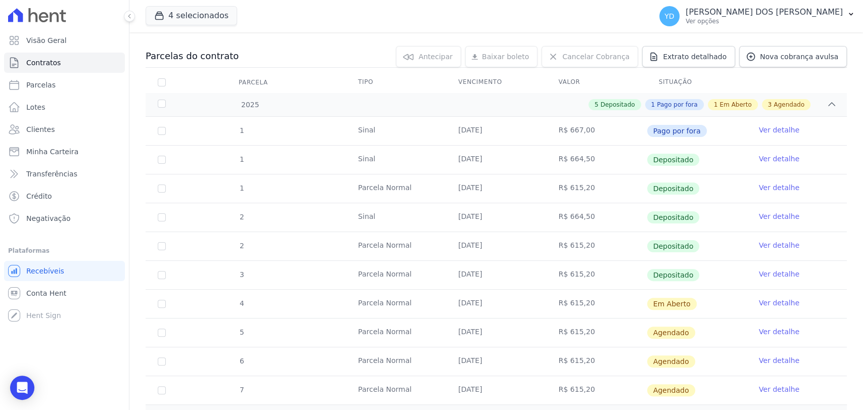
scroll to position [112, 0]
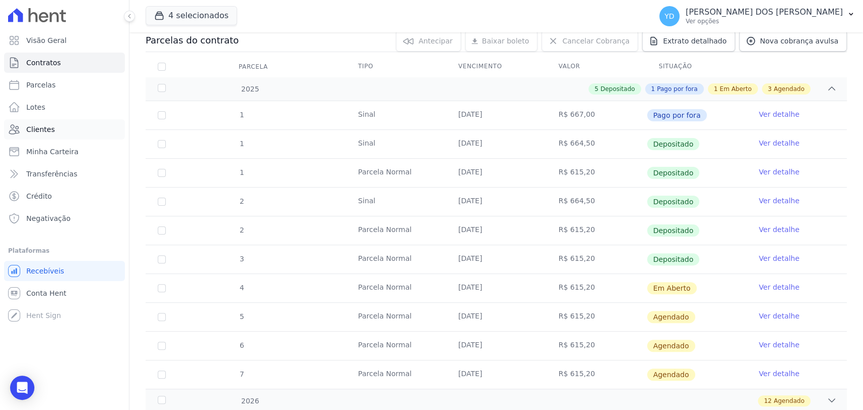
click at [73, 135] on link "Clientes" at bounding box center [64, 129] width 121 height 20
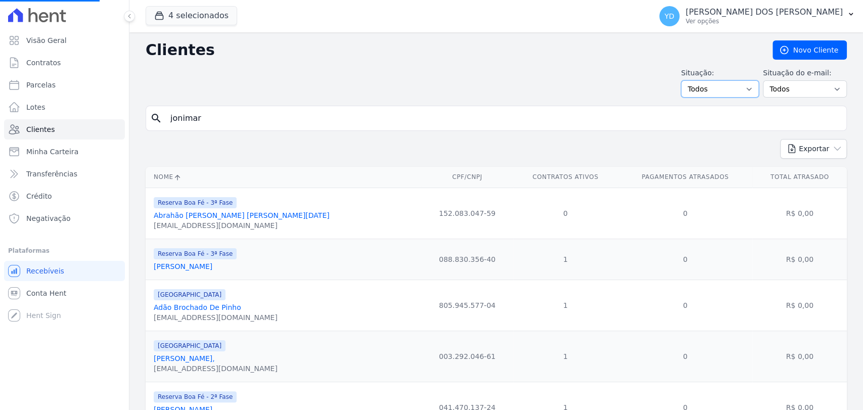
click at [711, 95] on select "Todos Adimplentes Inadimplentes" at bounding box center [720, 88] width 78 height 17
click at [711, 94] on select "Todos Adimplentes Inadimplentes" at bounding box center [720, 88] width 78 height 17
select select "overdue"
click at [684, 80] on select "Todos Adimplentes Inadimplentes" at bounding box center [720, 88] width 78 height 17
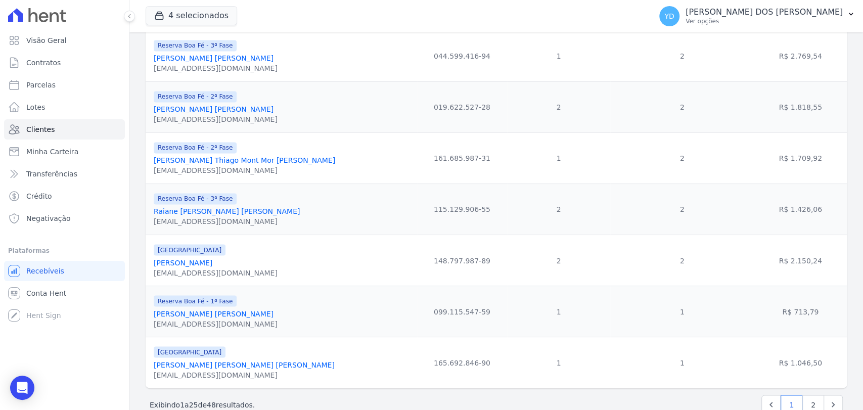
scroll to position [1098, 0]
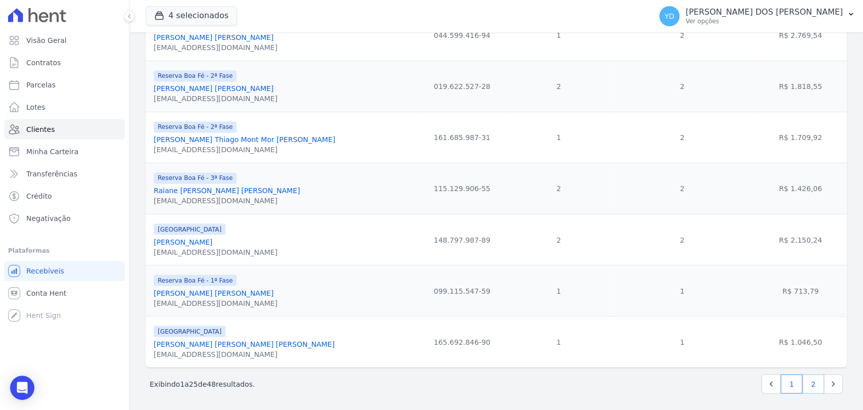
click at [810, 388] on link "2" at bounding box center [814, 383] width 22 height 19
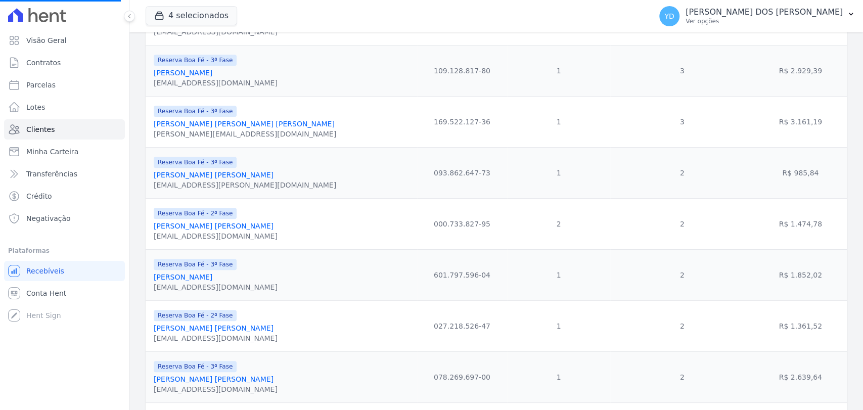
scroll to position [423, 0]
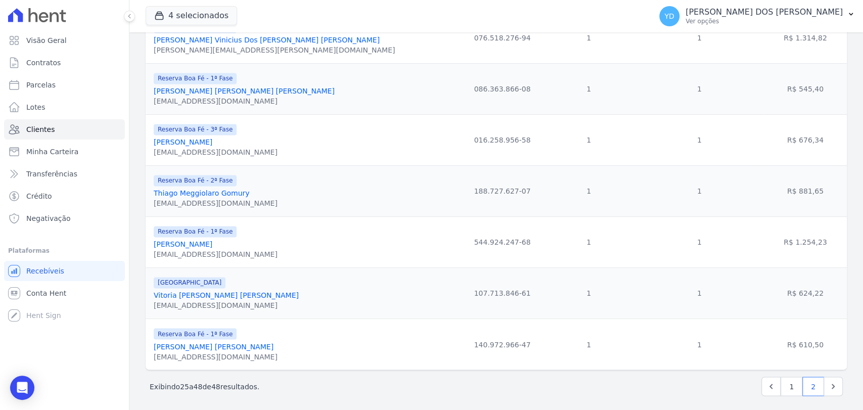
scroll to position [995, 0]
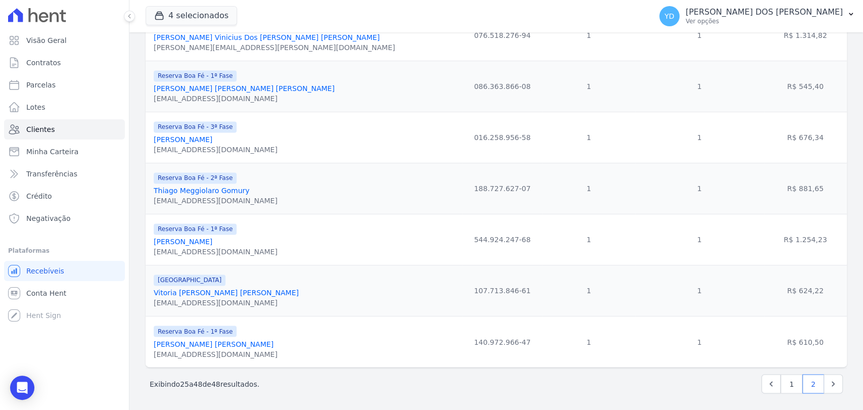
drag, startPoint x: 198, startPoint y: 240, endPoint x: 201, endPoint y: 262, distance: 22.5
click at [206, 245] on div "Reserva Boa Fé - 1ª [PERSON_NAME] [PERSON_NAME] [EMAIL_ADDRESS][DOMAIN_NAME]" at bounding box center [216, 240] width 124 height 34
drag, startPoint x: 196, startPoint y: 297, endPoint x: 198, endPoint y: 291, distance: 7.0
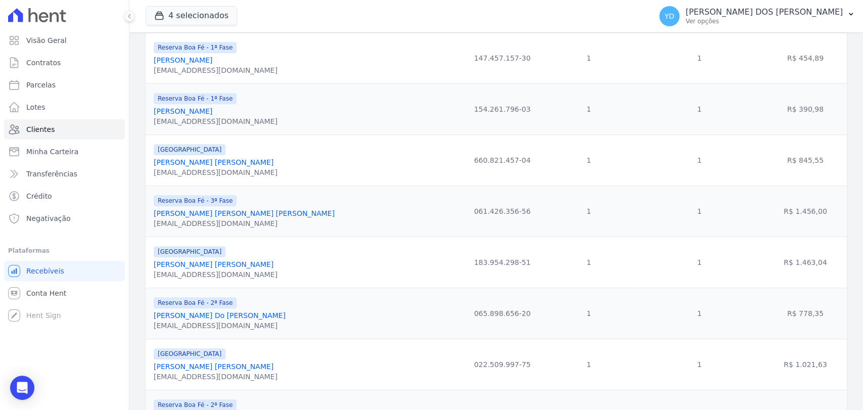
scroll to position [433, 0]
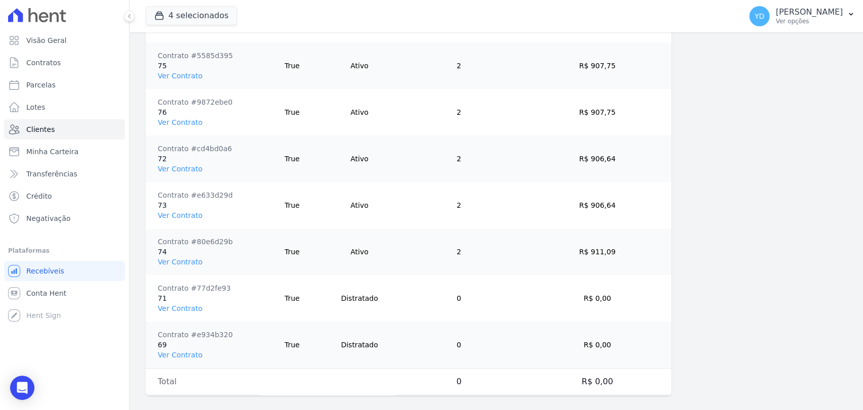
scroll to position [860, 0]
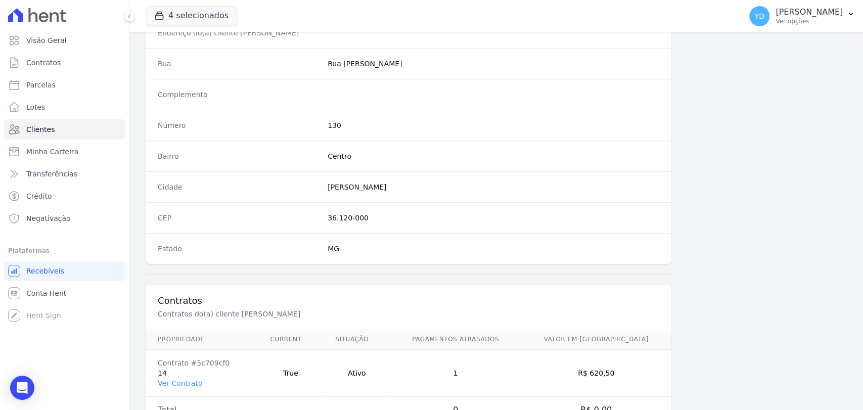
scroll to position [506, 0]
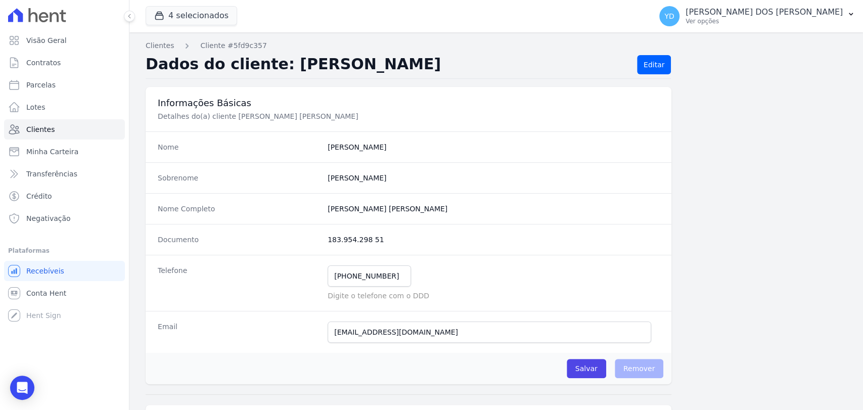
scroll to position [506, 0]
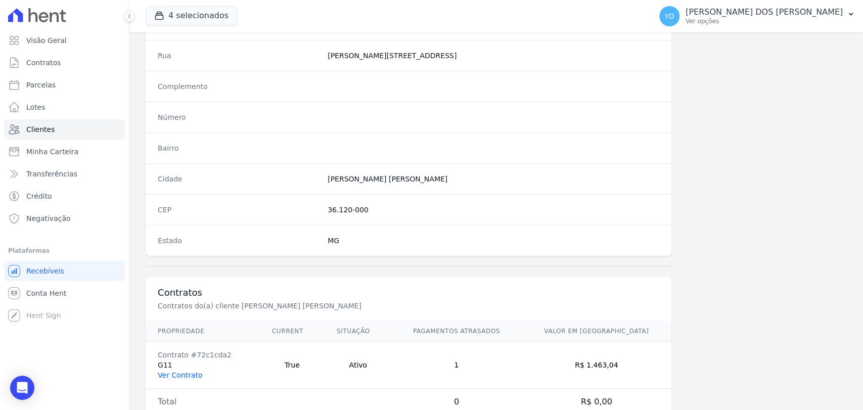
click at [190, 374] on link "Ver Contrato" at bounding box center [180, 375] width 45 height 8
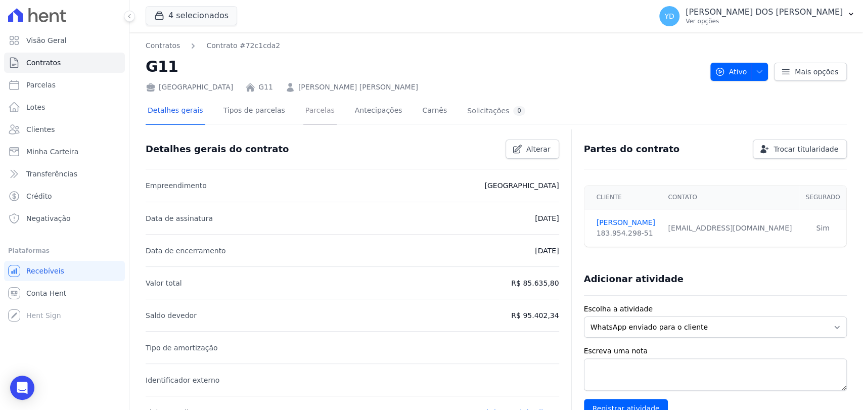
click at [303, 113] on link "Parcelas" at bounding box center [319, 111] width 33 height 27
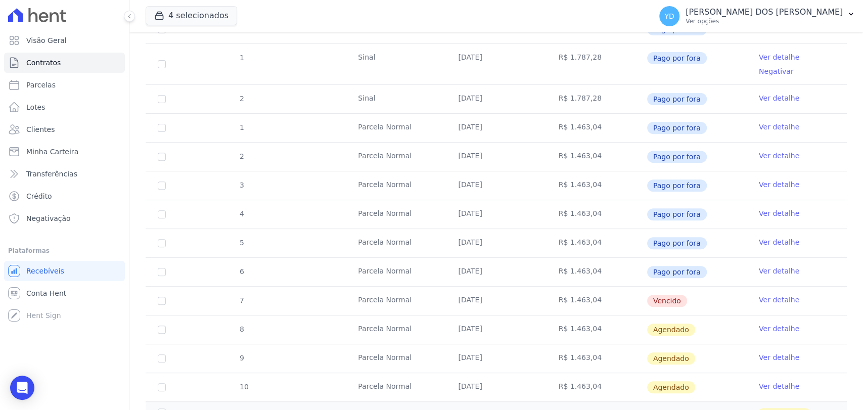
scroll to position [225, 0]
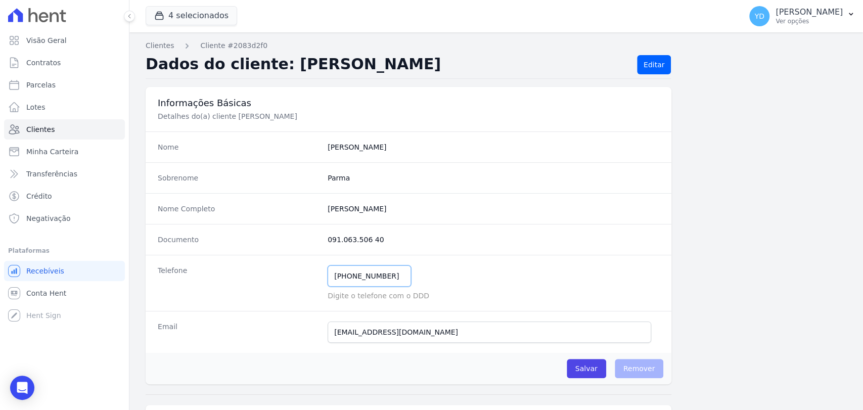
click at [367, 283] on input "[PHONE_NUMBER]" at bounding box center [369, 276] width 83 height 21
click at [365, 277] on input "(24) 99879-3756" at bounding box center [369, 276] width 83 height 21
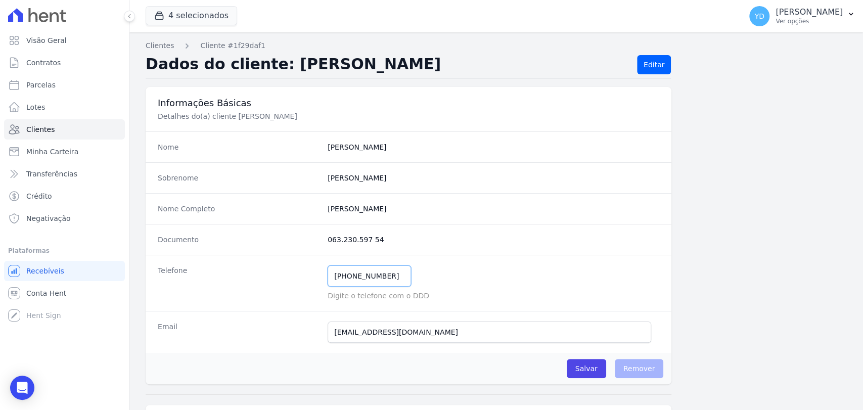
click at [365, 277] on input "(24) 99879-3756" at bounding box center [369, 276] width 83 height 21
click at [350, 281] on input "[PHONE_NUMBER]" at bounding box center [369, 276] width 83 height 21
click at [350, 281] on input "(32) 99921-0742" at bounding box center [369, 276] width 83 height 21
click at [366, 276] on input "[PHONE_NUMBER]" at bounding box center [369, 276] width 83 height 21
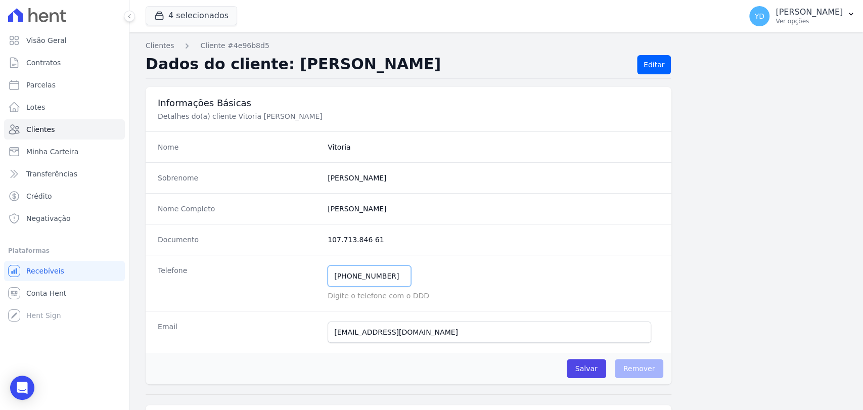
click at [367, 276] on input "(32) 99107-7617" at bounding box center [369, 276] width 83 height 21
click at [387, 276] on input "[PHONE_NUMBER]" at bounding box center [369, 276] width 83 height 21
click at [387, 276] on input "(32) 98464-1718" at bounding box center [369, 276] width 83 height 21
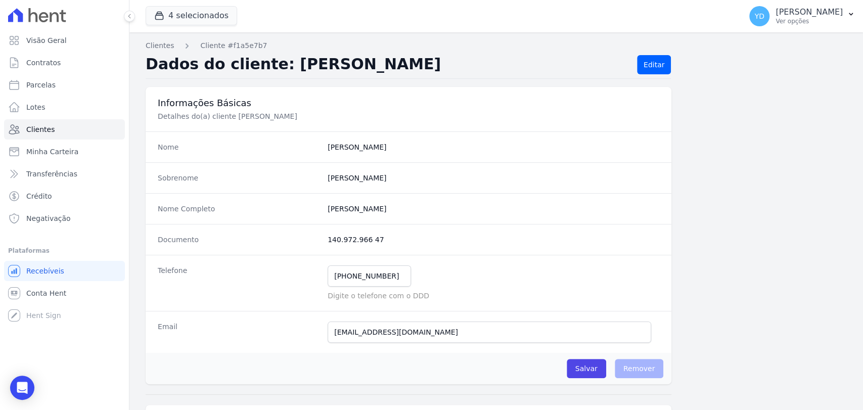
click at [368, 227] on div "Documento 140.972.966 47" at bounding box center [409, 239] width 526 height 31
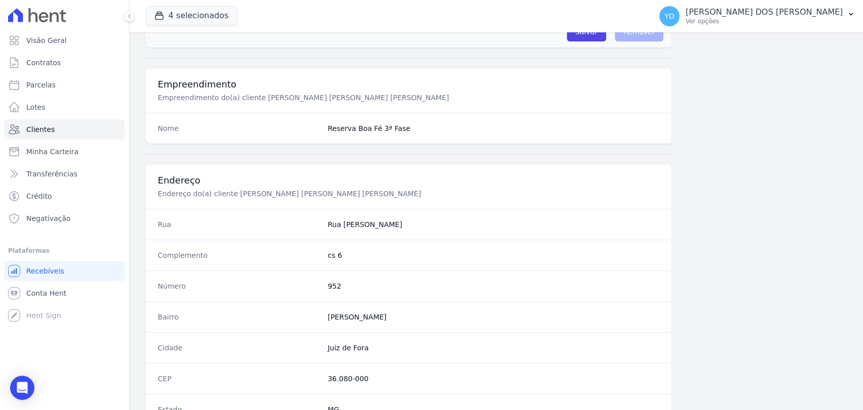
scroll to position [534, 0]
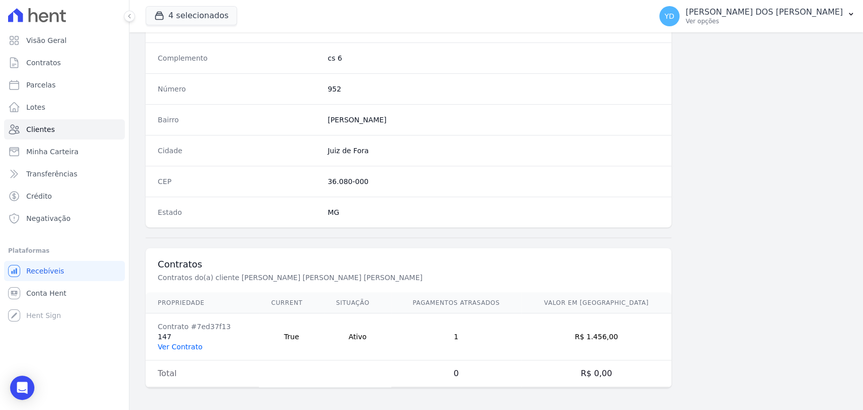
click at [176, 346] on link "Ver Contrato" at bounding box center [180, 347] width 45 height 8
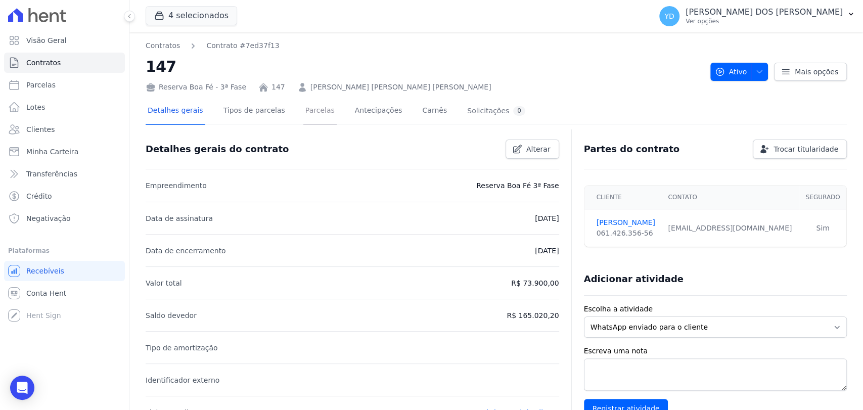
click at [303, 108] on link "Parcelas" at bounding box center [319, 111] width 33 height 27
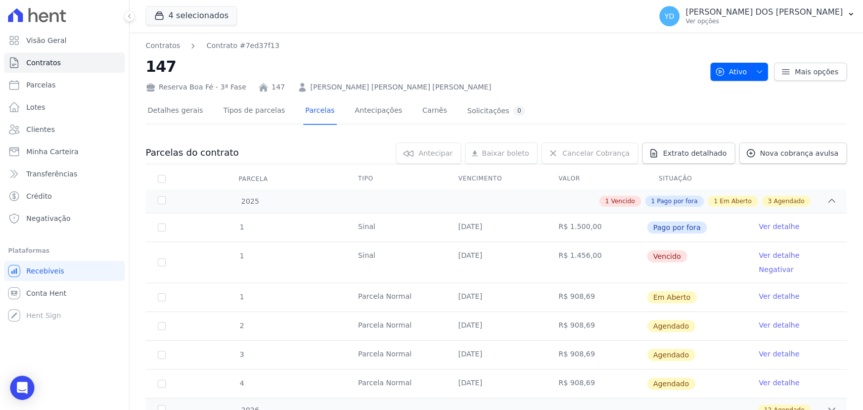
click at [311, 88] on link "LUCIANNA AFONSO FILGUEIRAS BUENO" at bounding box center [401, 87] width 181 height 11
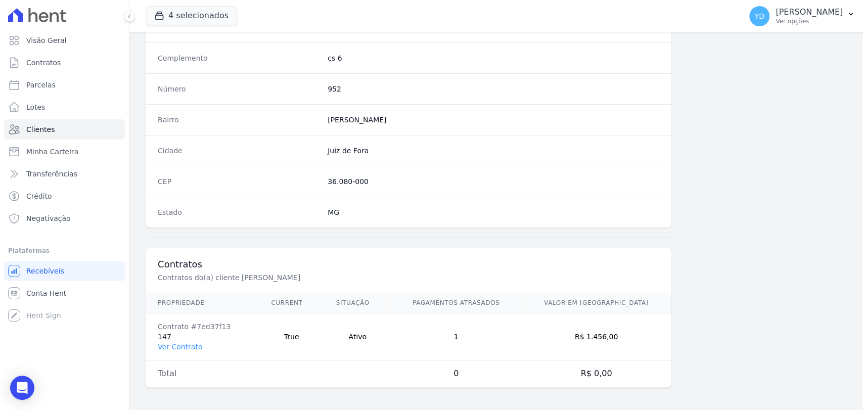
scroll to position [534, 0]
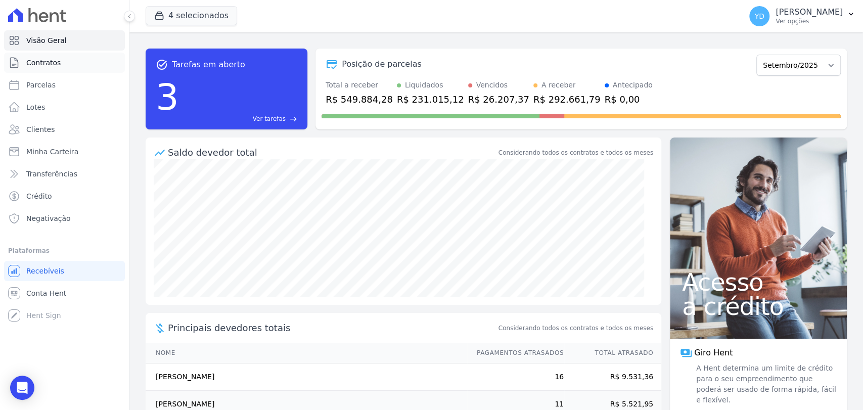
click at [79, 65] on link "Contratos" at bounding box center [64, 63] width 121 height 20
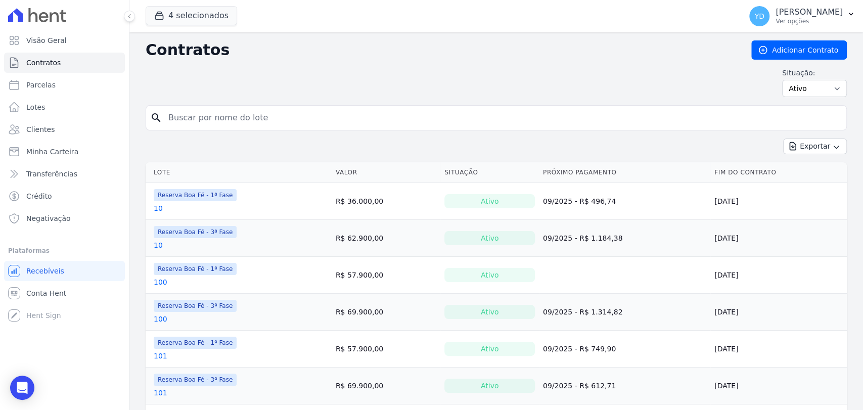
click at [186, 117] on input "search" at bounding box center [502, 118] width 680 height 20
click at [63, 128] on link "Clientes" at bounding box center [64, 129] width 121 height 20
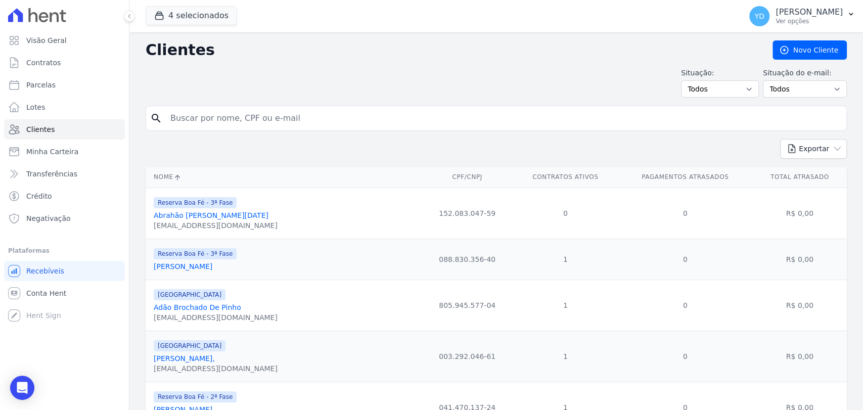
click at [191, 115] on input "search" at bounding box center [503, 118] width 678 height 20
type input "[PERSON_NAME]"
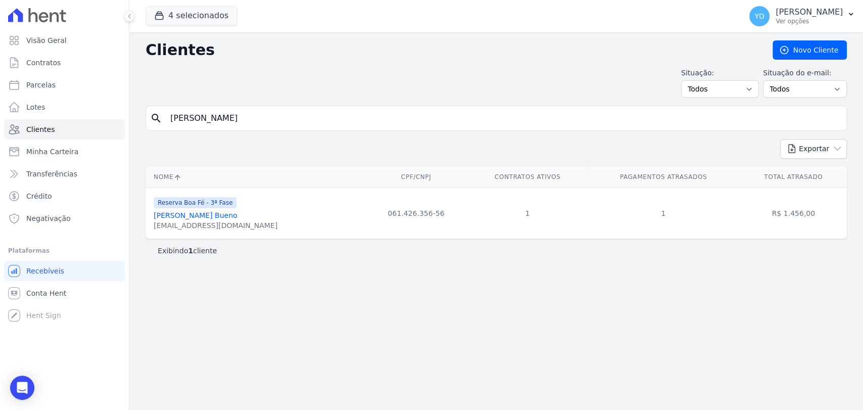
click at [209, 220] on link "[PERSON_NAME] Bueno" at bounding box center [195, 215] width 83 height 8
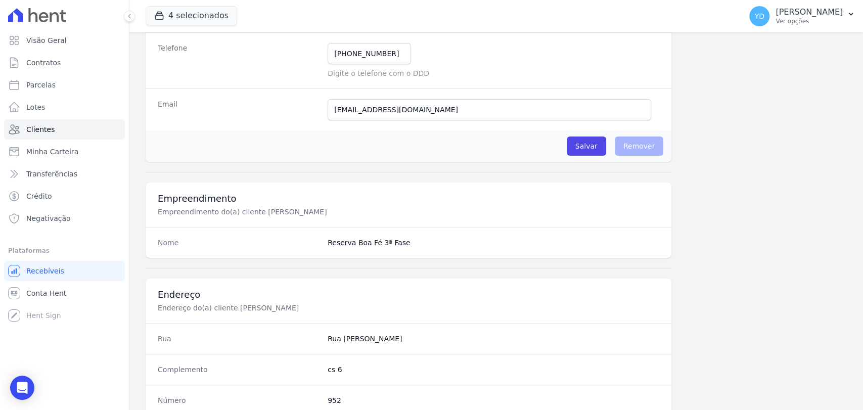
scroll to position [534, 0]
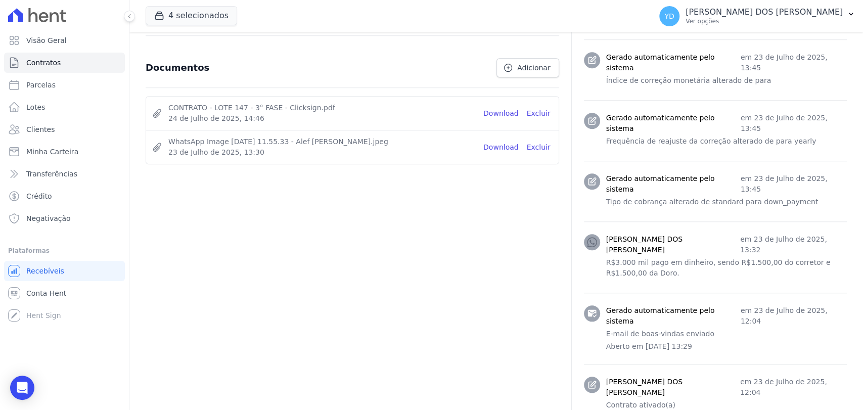
scroll to position [544, 0]
click at [505, 107] on link "Download" at bounding box center [501, 112] width 35 height 11
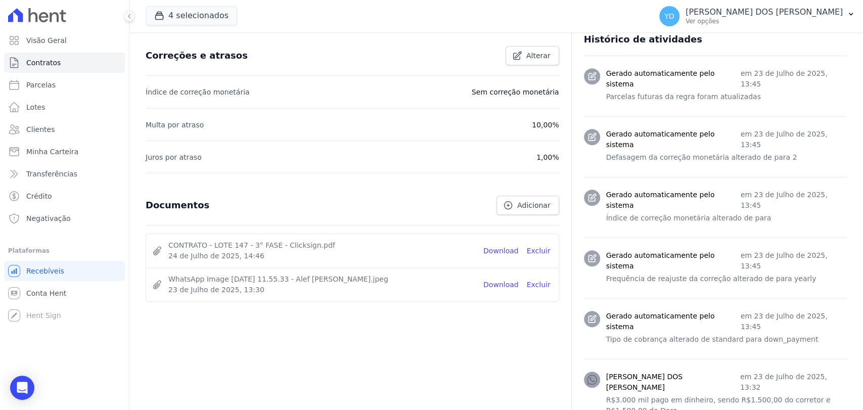
scroll to position [38, 0]
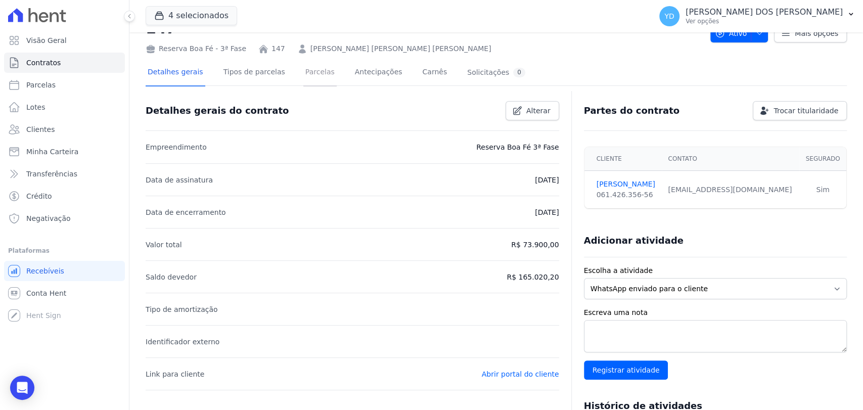
click at [318, 75] on link "Parcelas" at bounding box center [319, 73] width 33 height 27
